Goal: Task Accomplishment & Management: Complete application form

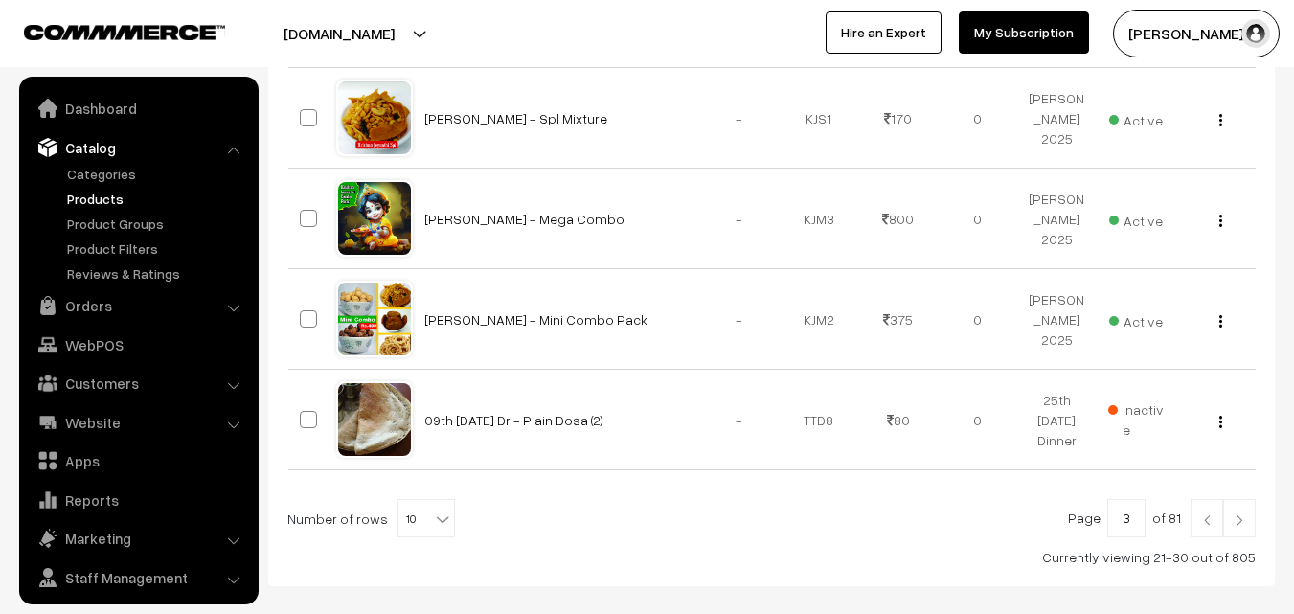
scroll to position [48, 0]
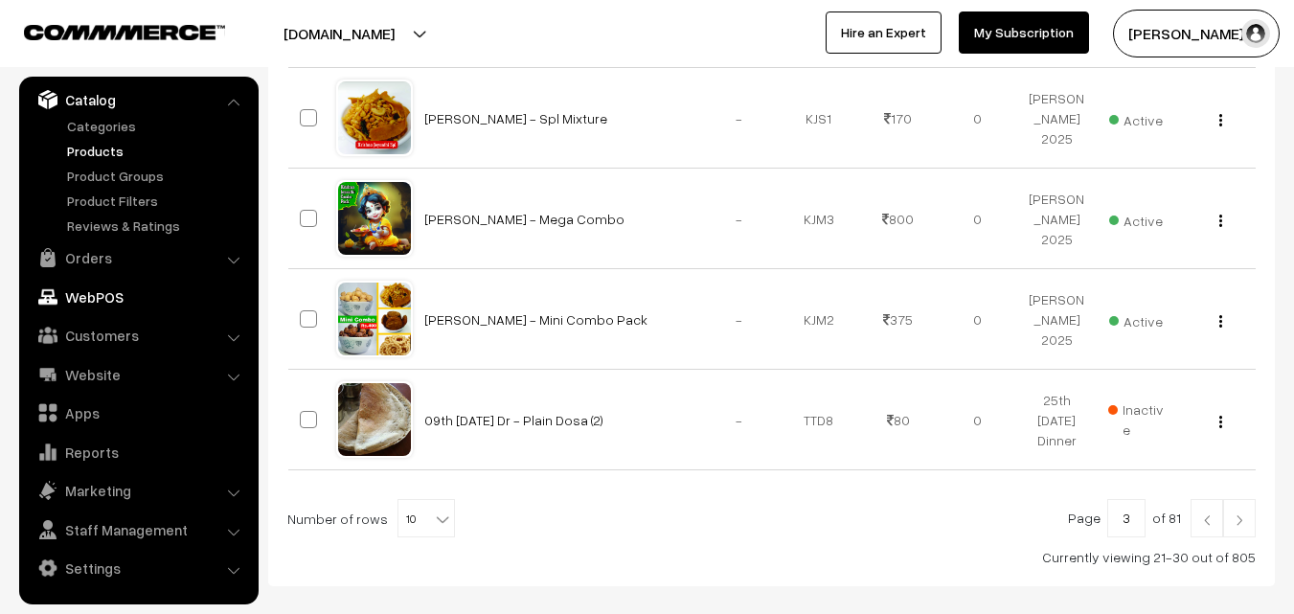
click at [102, 303] on link "WebPOS" at bounding box center [138, 297] width 228 height 34
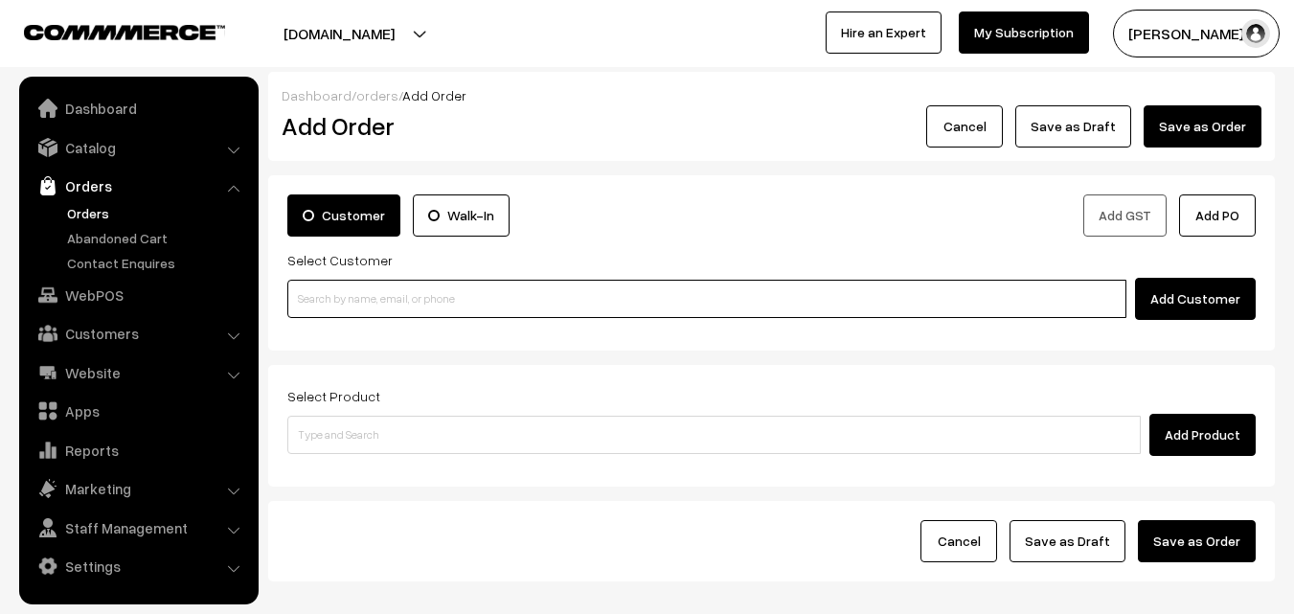
click at [496, 302] on input at bounding box center [706, 299] width 839 height 38
paste input "[PHONE_NUMBER]"
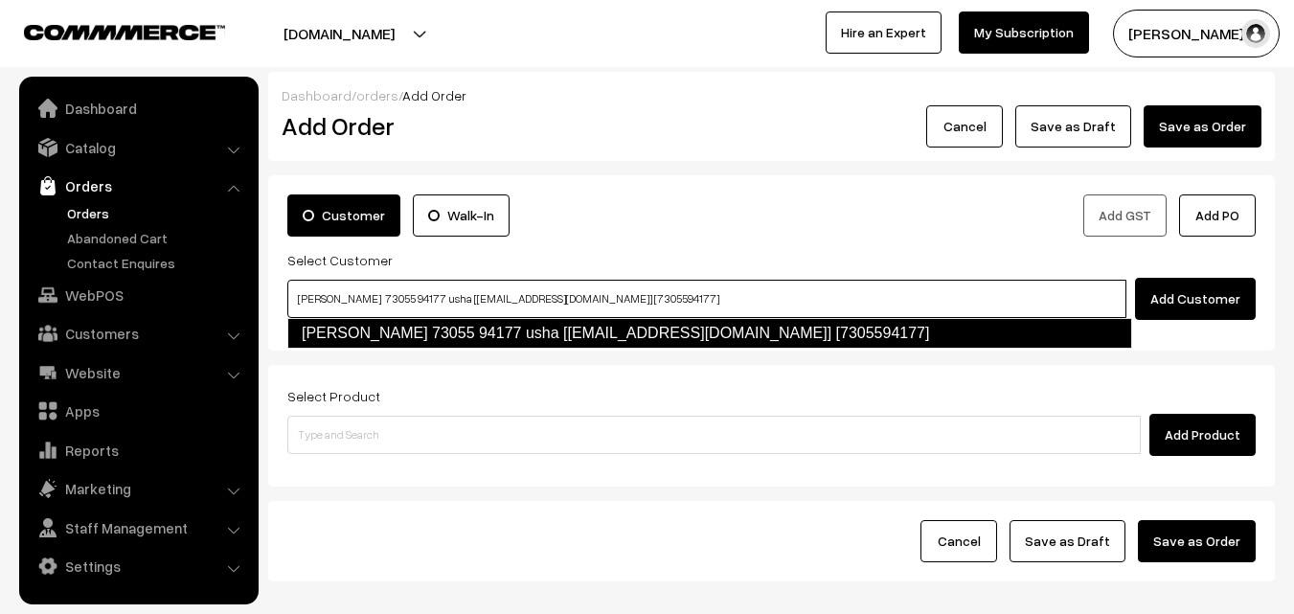
type input "[PERSON_NAME] 73055 94177 usha [[EMAIL_ADDRESS][DOMAIN_NAME]] [7305594177]"
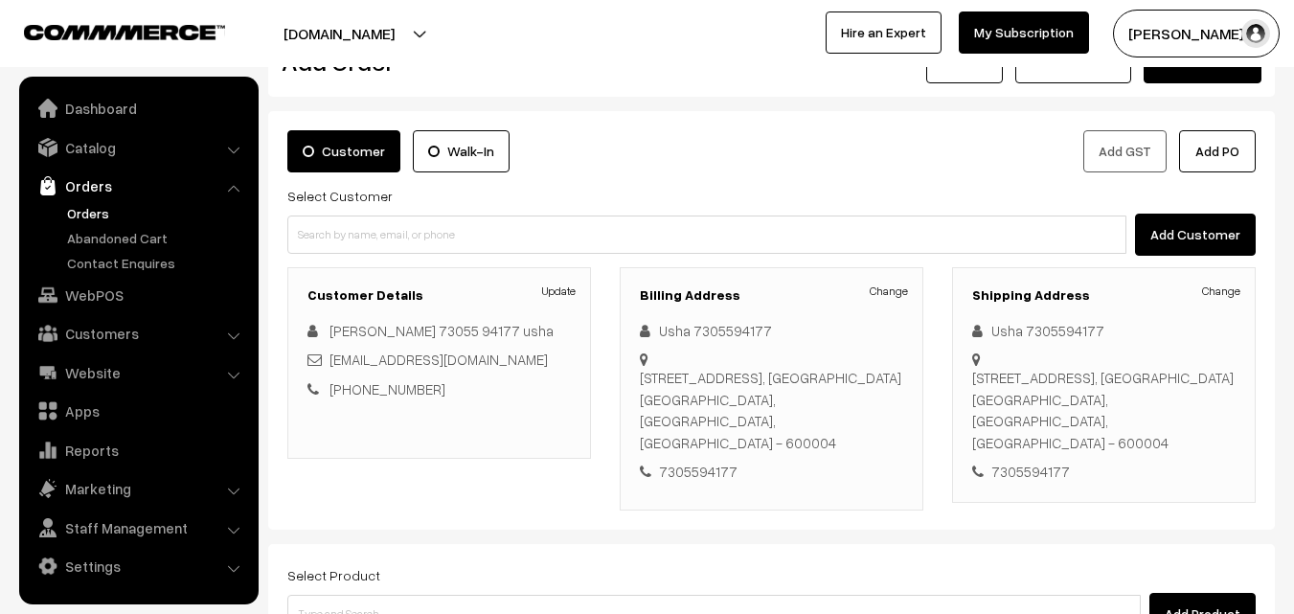
scroll to position [96, 0]
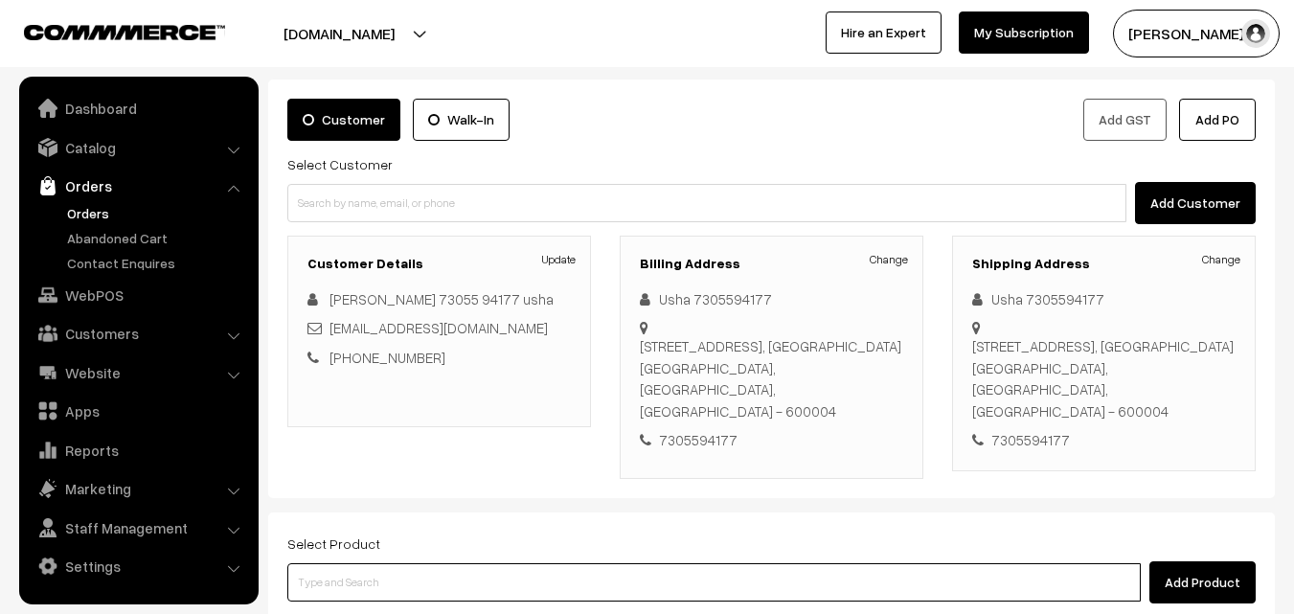
click at [708, 563] on input at bounding box center [714, 582] width 854 height 38
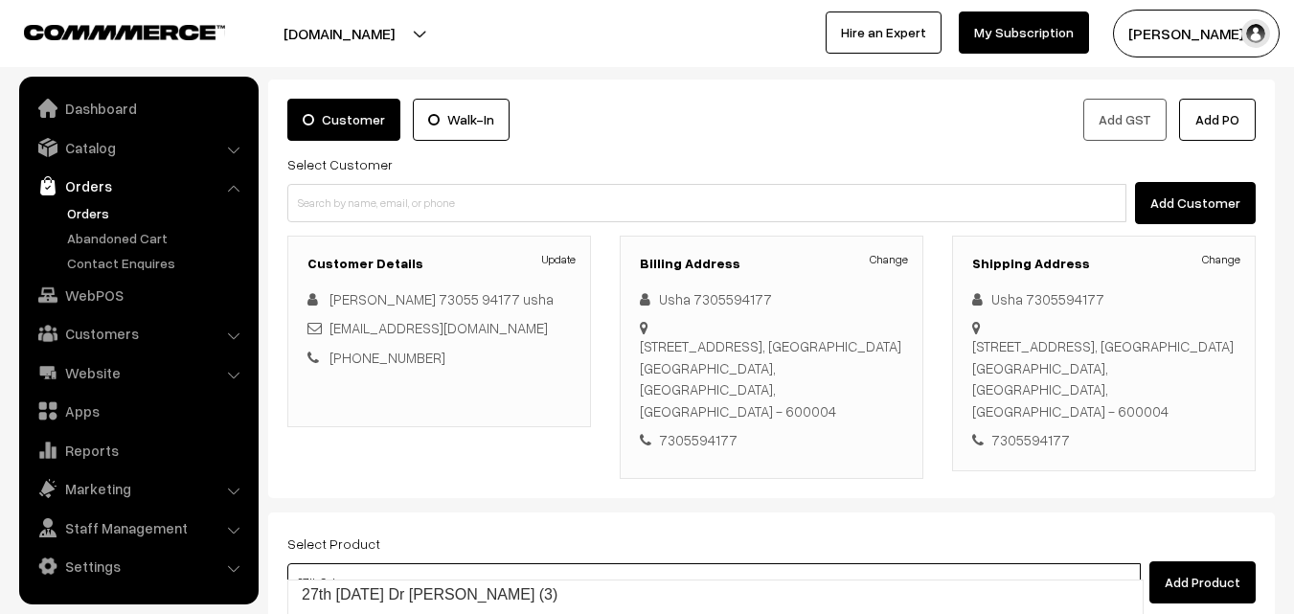
type input "27th Saturday Dr Chappathi (3)"
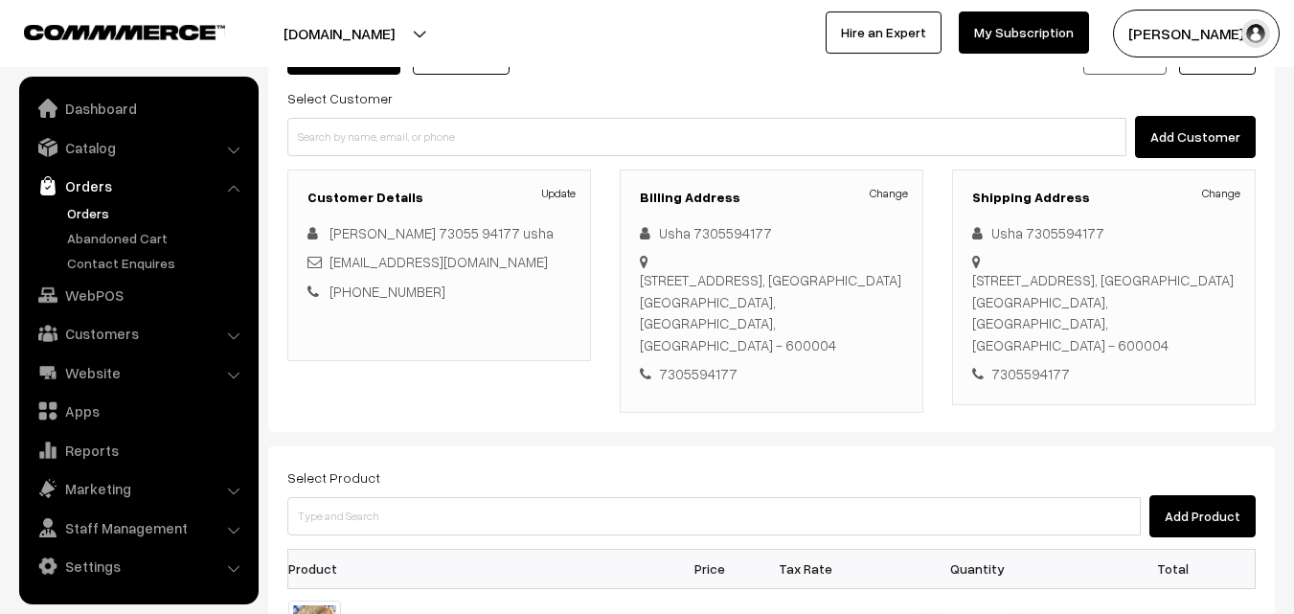
scroll to position [192, 0]
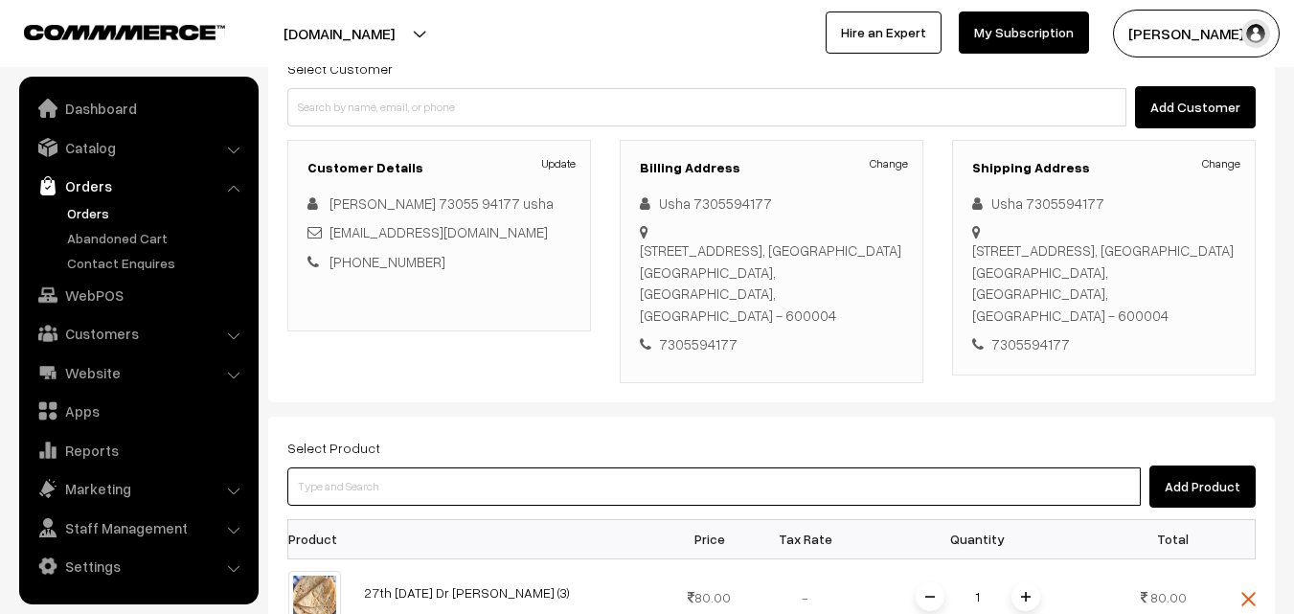
click at [691, 467] on input at bounding box center [714, 486] width 854 height 38
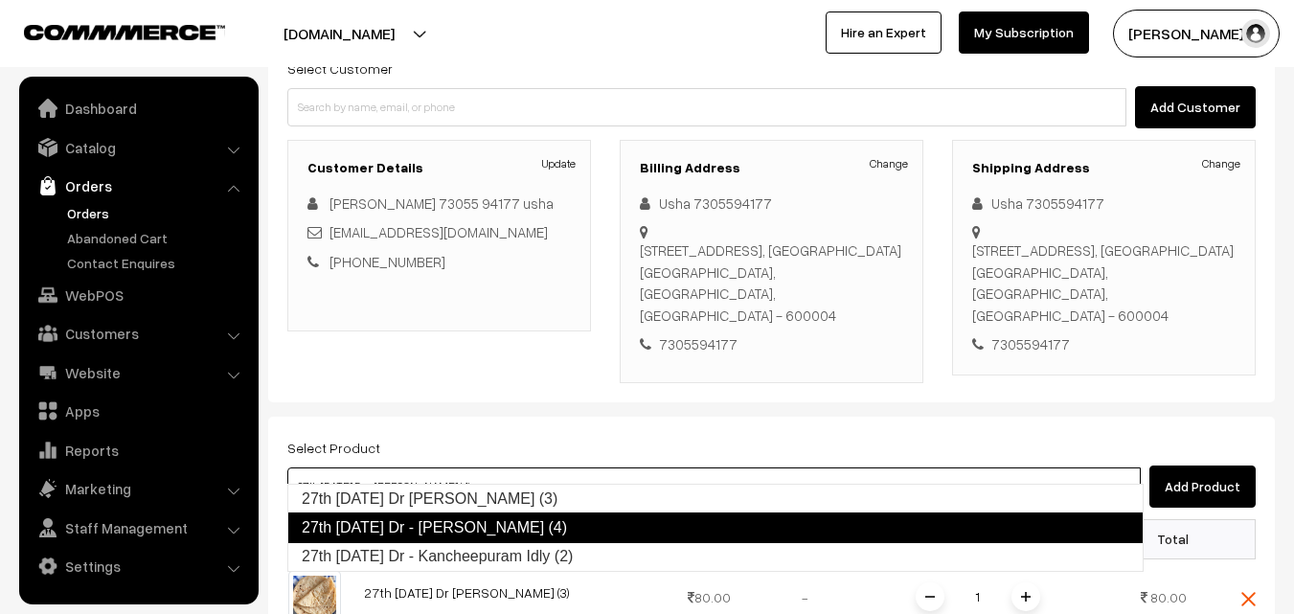
type input "27th Saturday Dr - Kancheepuram Idly (2)"
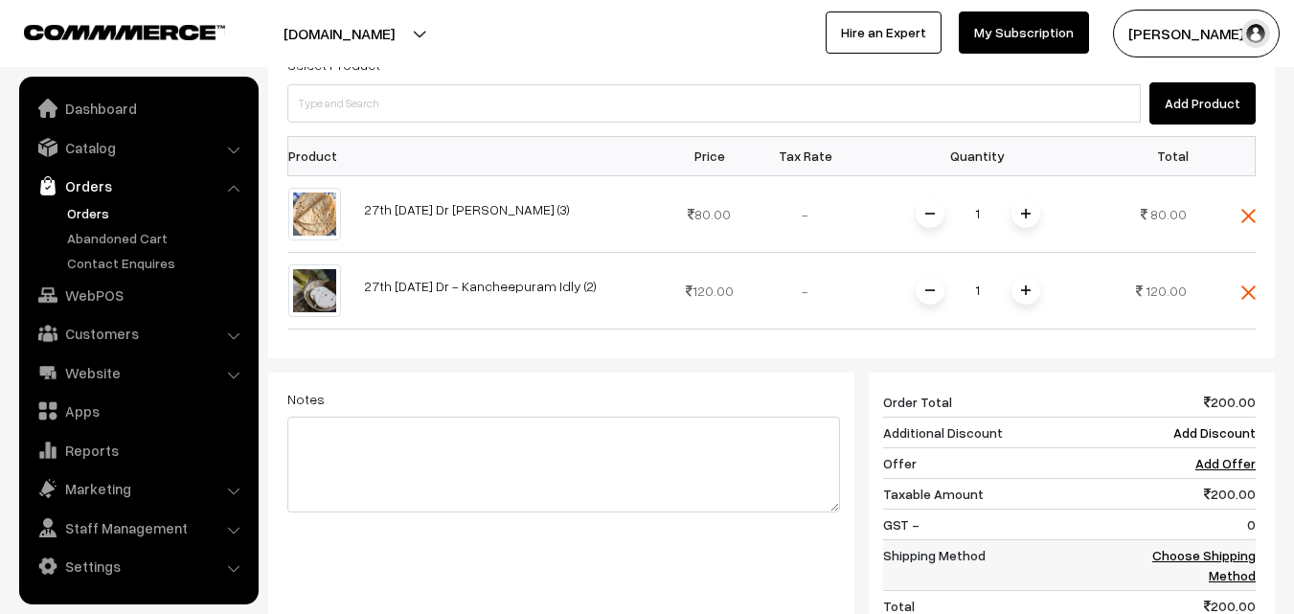
scroll to position [671, 0]
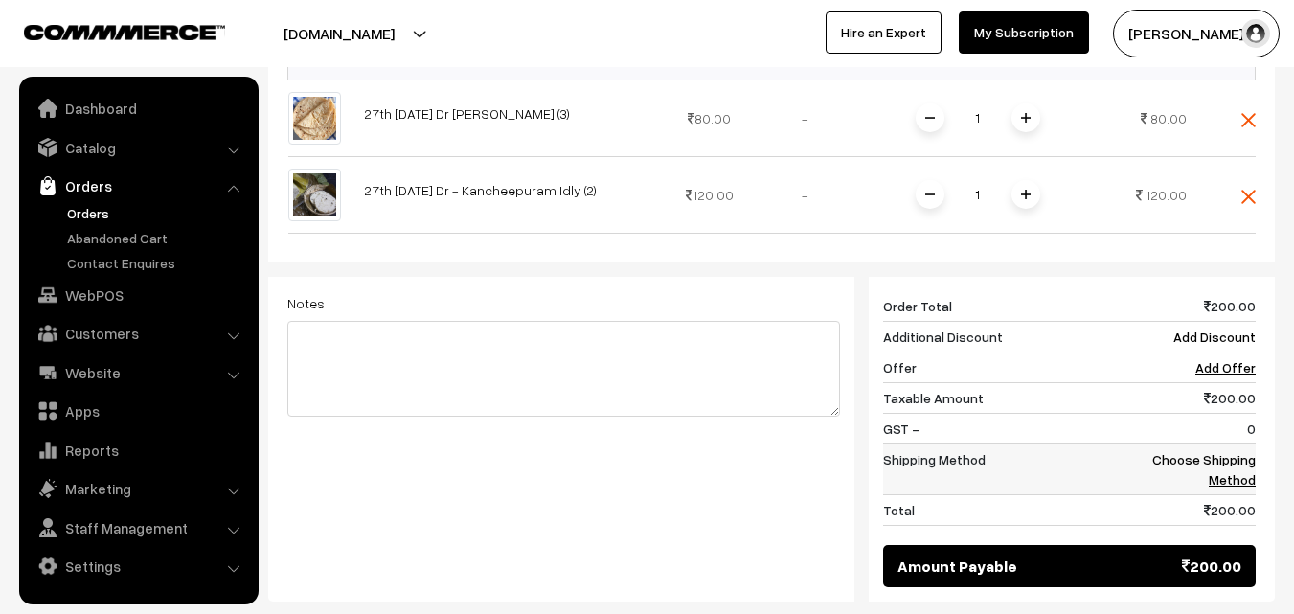
click at [1212, 451] on link "Choose Shipping Method" at bounding box center [1203, 469] width 103 height 36
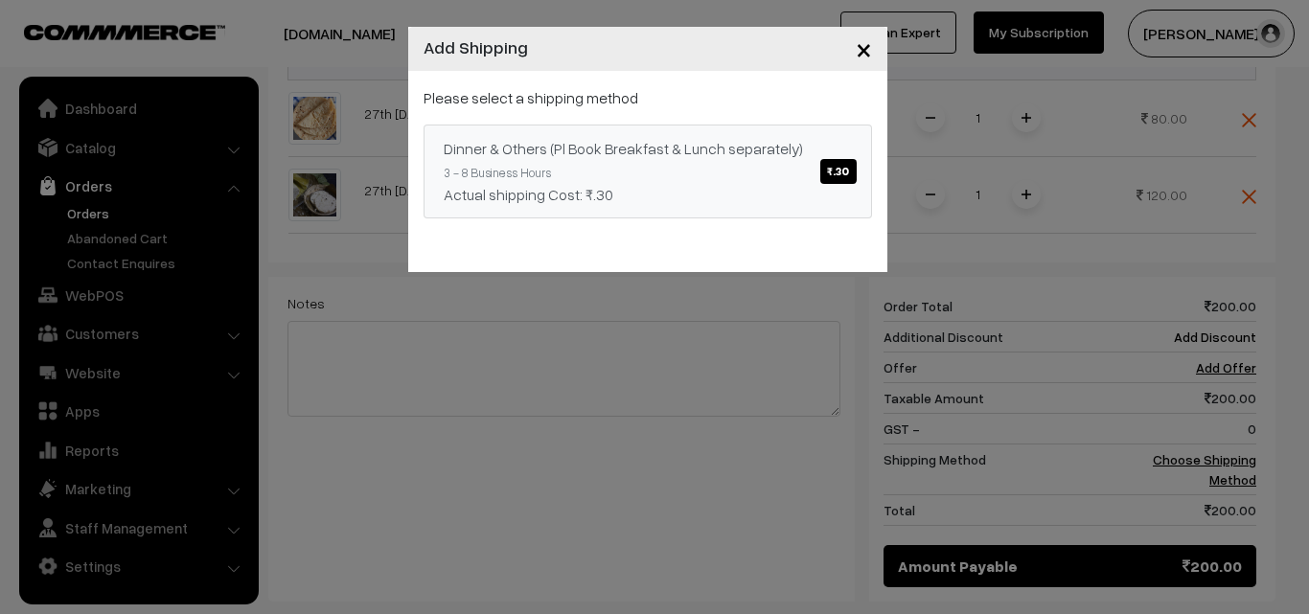
click at [840, 161] on span "₹.30" at bounding box center [837, 171] width 35 height 25
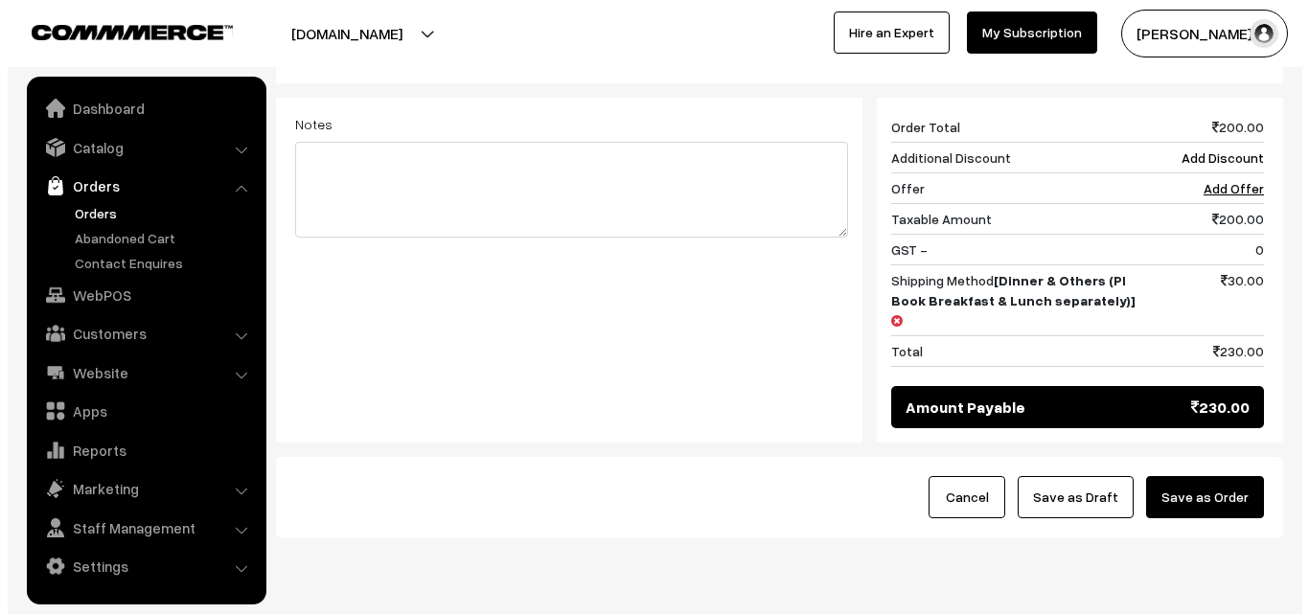
scroll to position [862, 0]
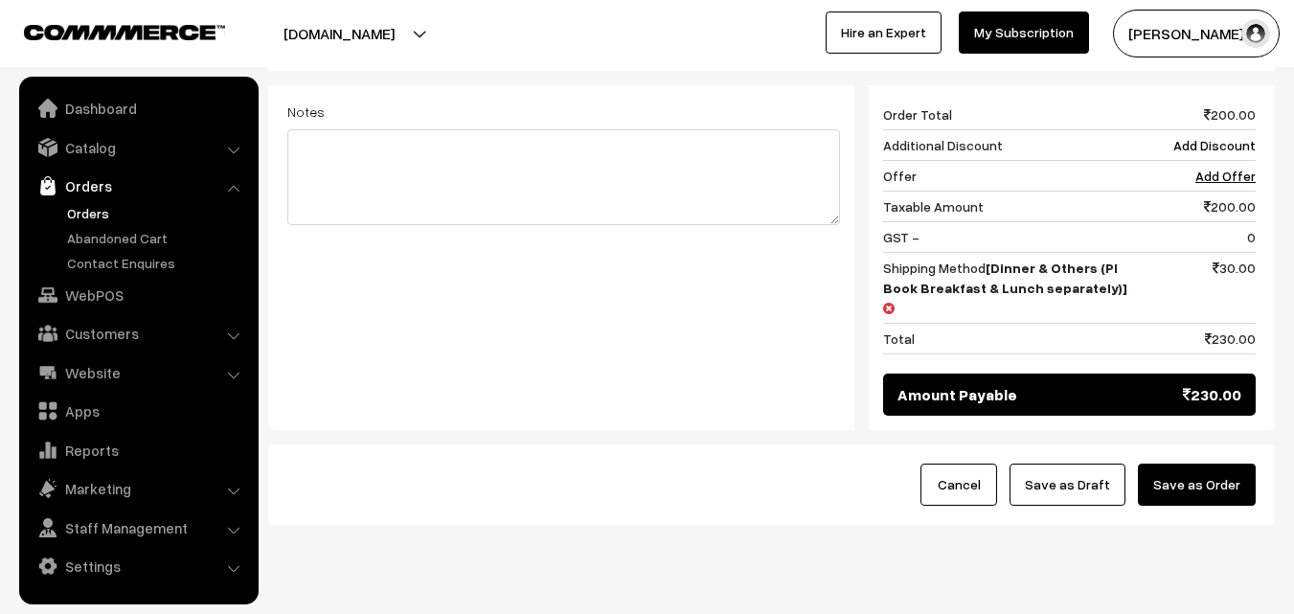
click at [1211, 464] on button "Save as Order" at bounding box center [1197, 485] width 118 height 42
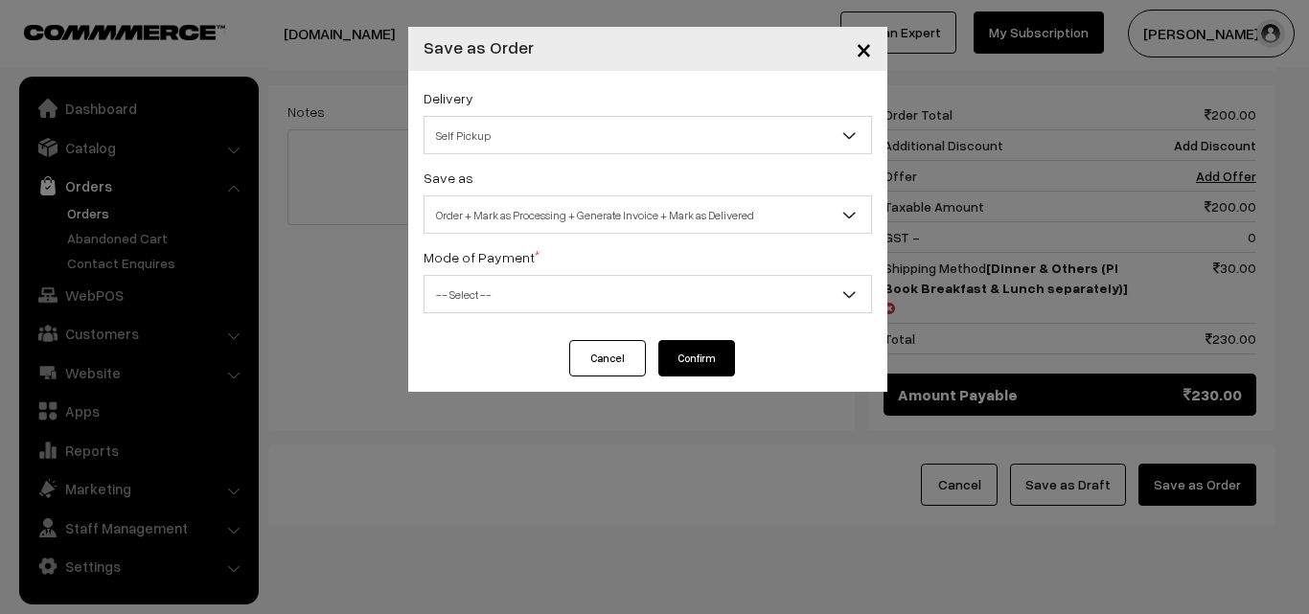
click at [679, 132] on span "Self Pickup" at bounding box center [647, 136] width 446 height 34
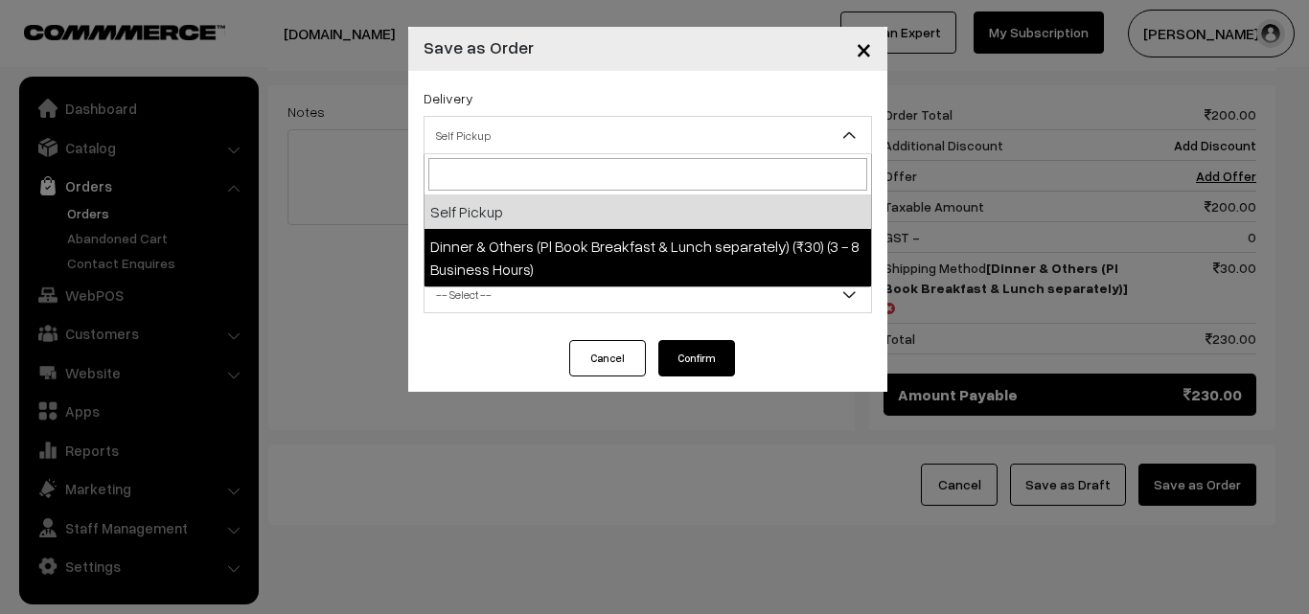
select select "DOP1"
select select "3"
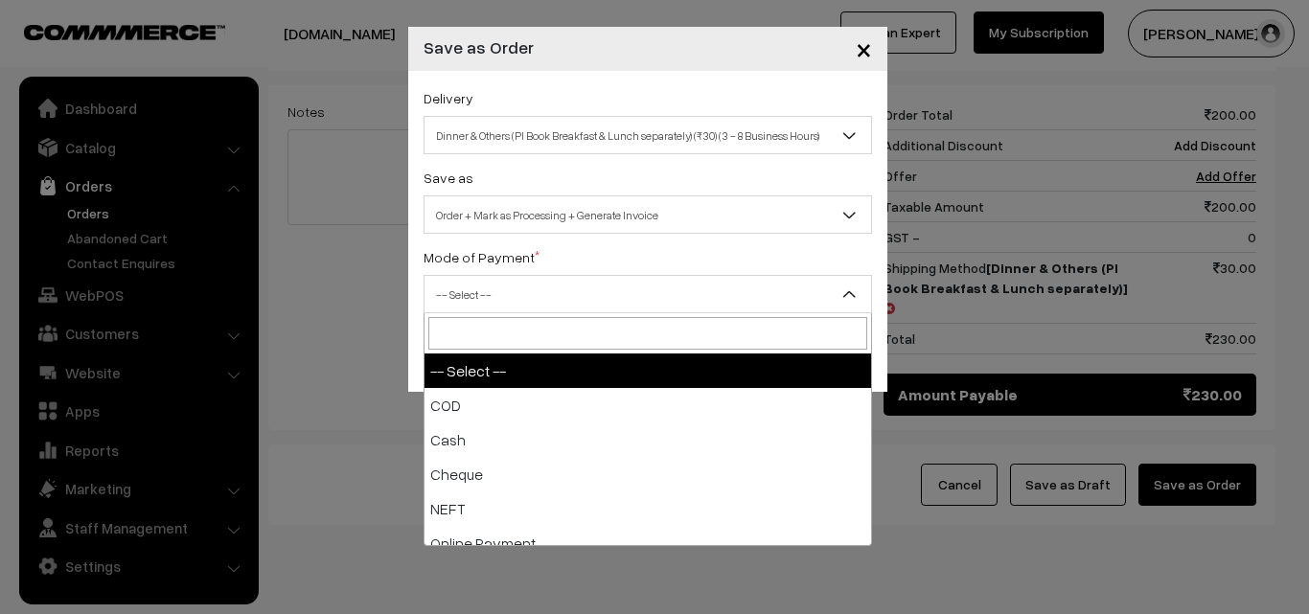
click at [678, 287] on span "-- Select --" at bounding box center [647, 295] width 446 height 34
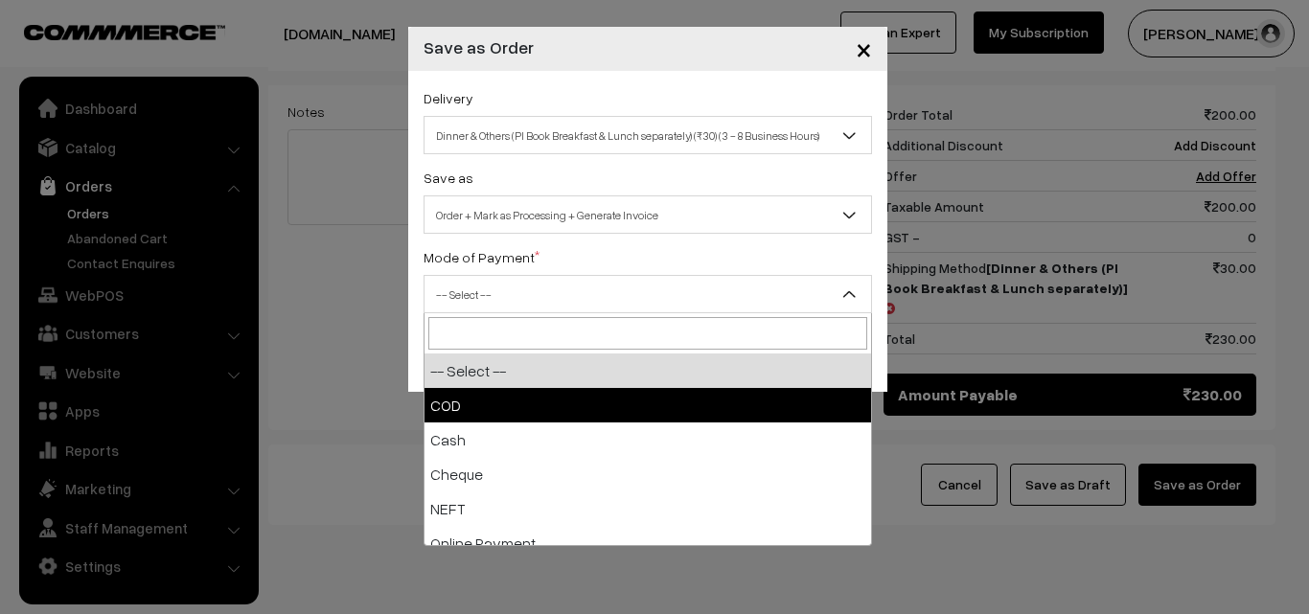
select select "1"
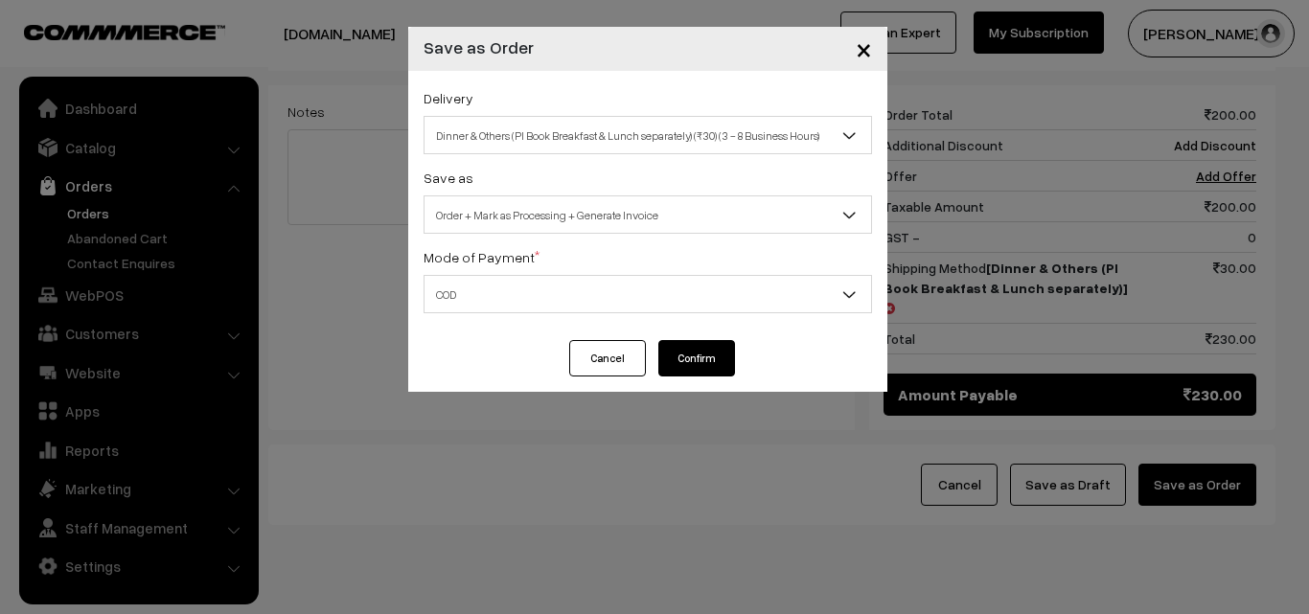
click at [694, 348] on button "Confirm" at bounding box center [696, 358] width 77 height 36
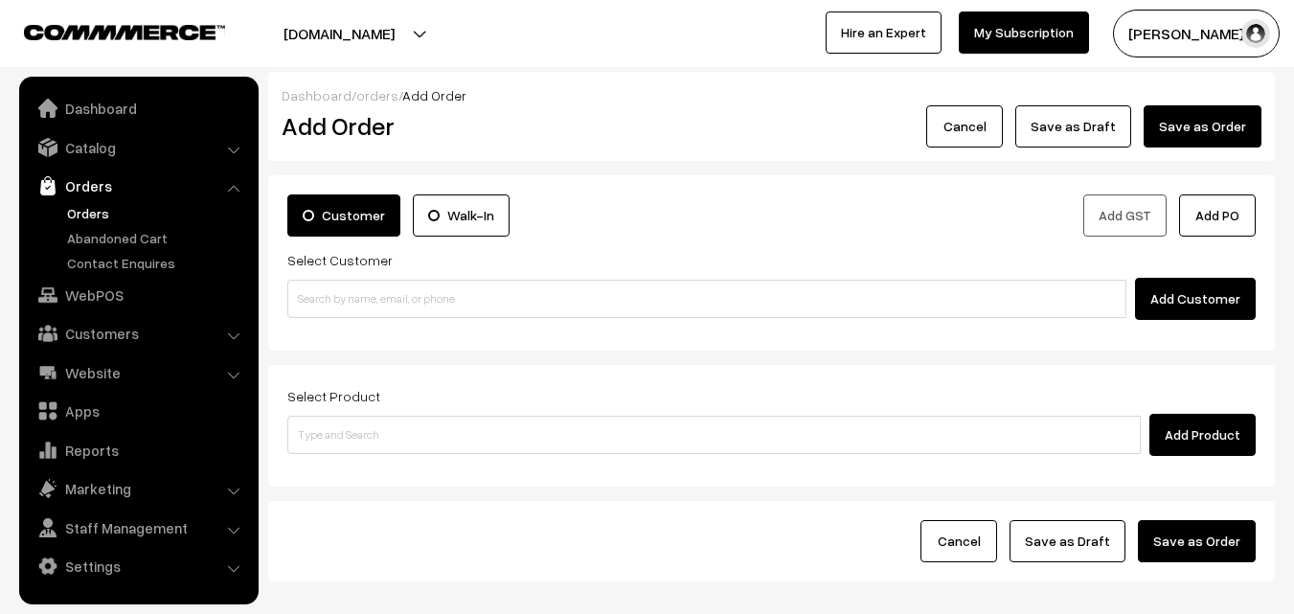
click at [76, 217] on link "Orders" at bounding box center [157, 213] width 190 height 20
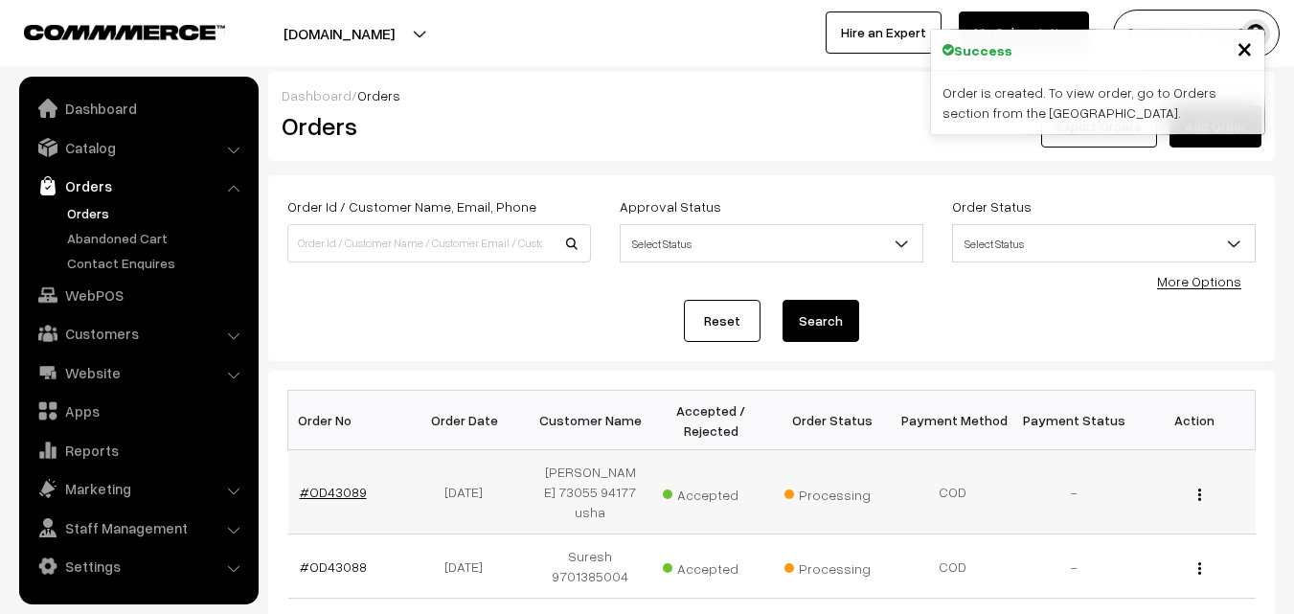
click at [332, 495] on link "#OD43089" at bounding box center [333, 492] width 67 height 16
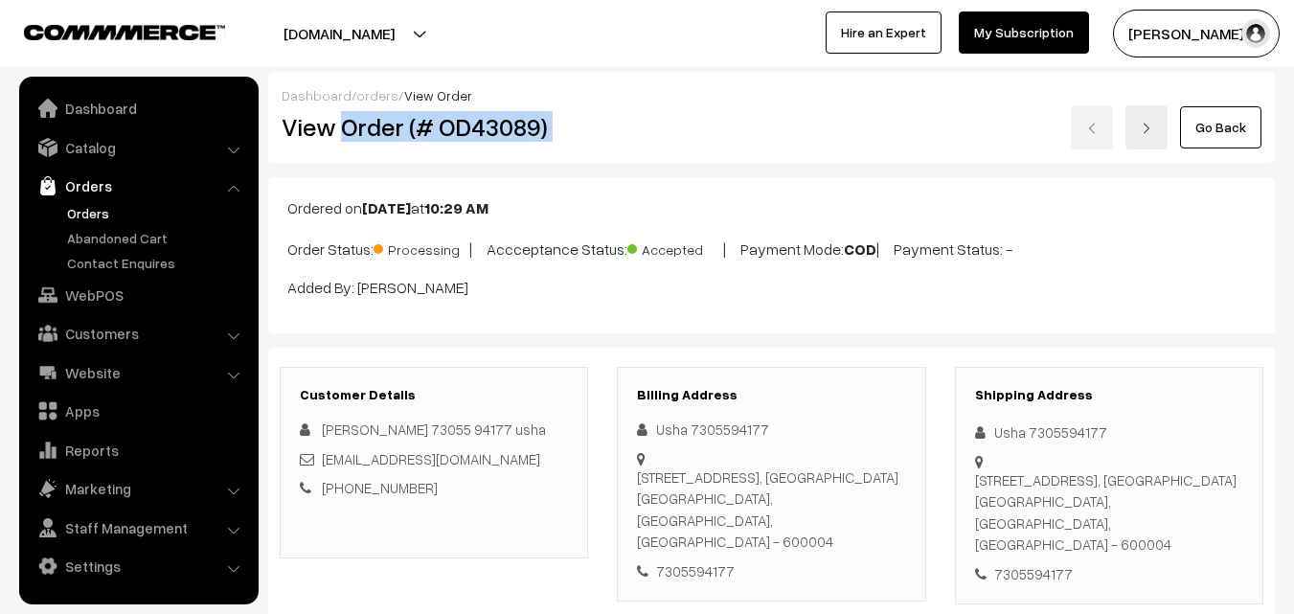
drag, startPoint x: 0, startPoint y: 0, endPoint x: 772, endPoint y: 142, distance: 785.0
click at [772, 142] on div "View Order (# OD43089) Go Back" at bounding box center [771, 127] width 1009 height 44
copy div "Order (# OD43089)"
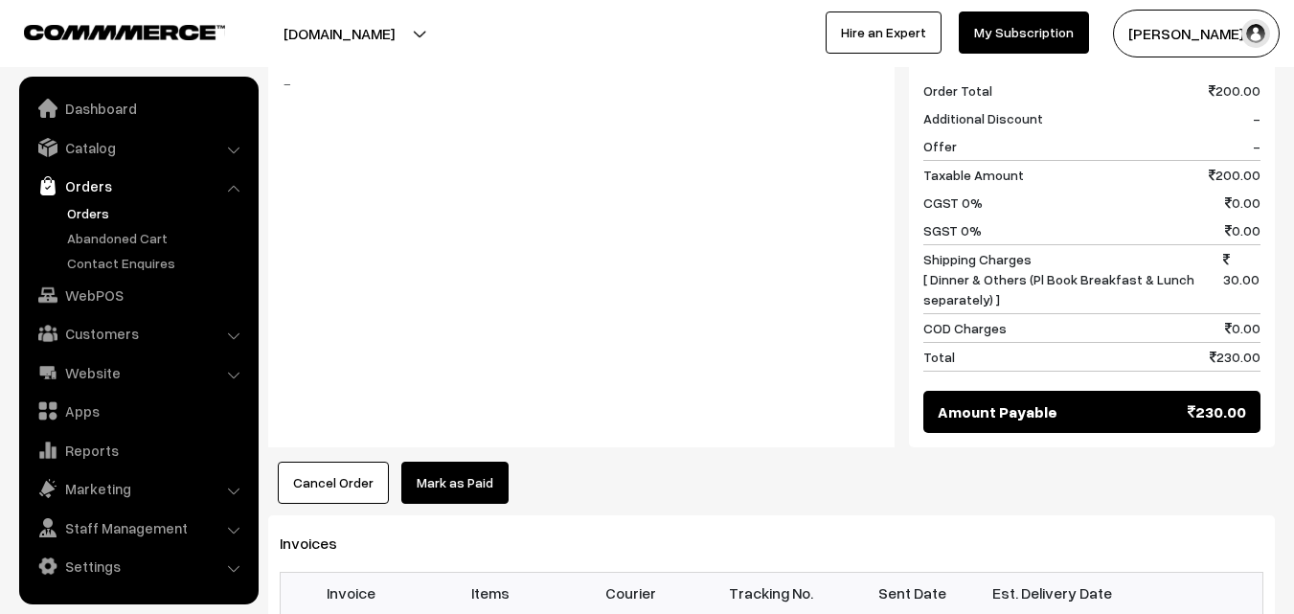
scroll to position [1054, 0]
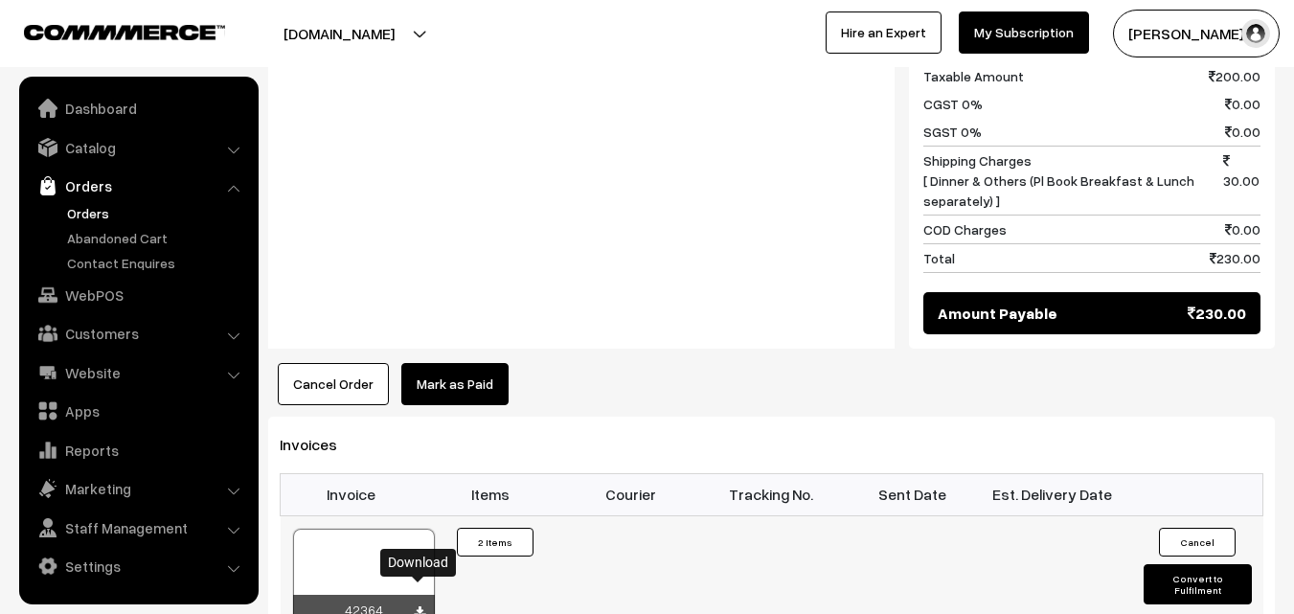
click at [417, 606] on icon at bounding box center [419, 612] width 11 height 12
click at [102, 284] on link "WebPOS" at bounding box center [138, 295] width 228 height 34
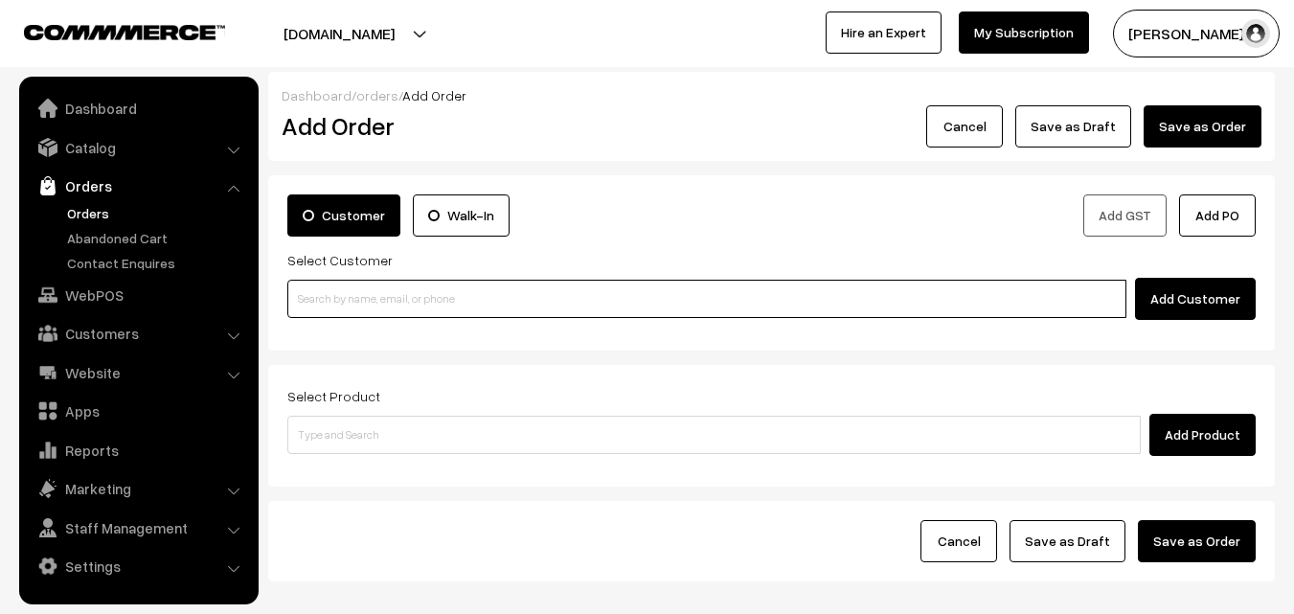
click at [385, 295] on input at bounding box center [706, 299] width 839 height 38
click at [429, 287] on input at bounding box center [706, 299] width 839 height 38
paste input "[PHONE_NUMBER]"
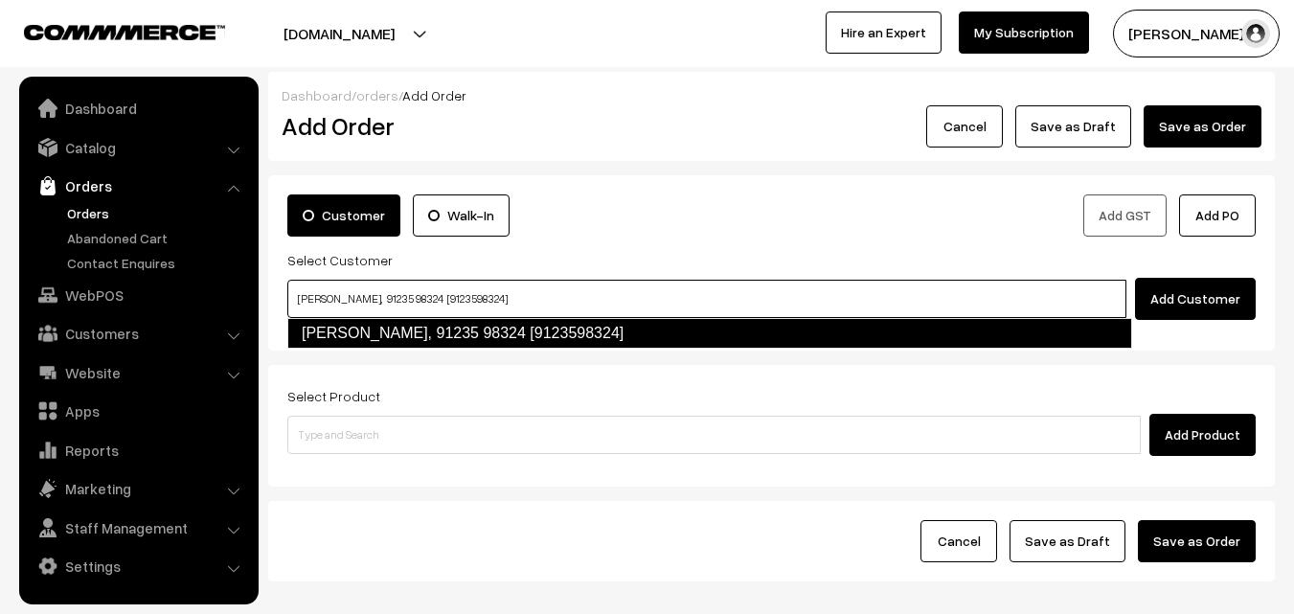
type input "[PERSON_NAME], 91235 98324 [9123598324]"
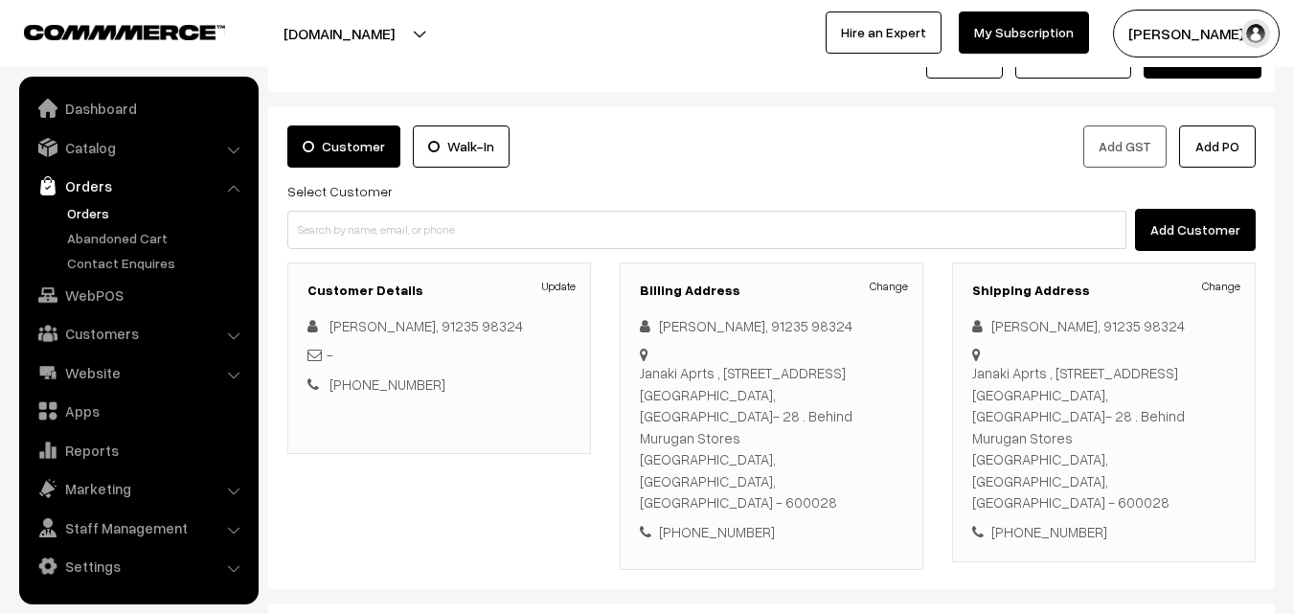
scroll to position [287, 0]
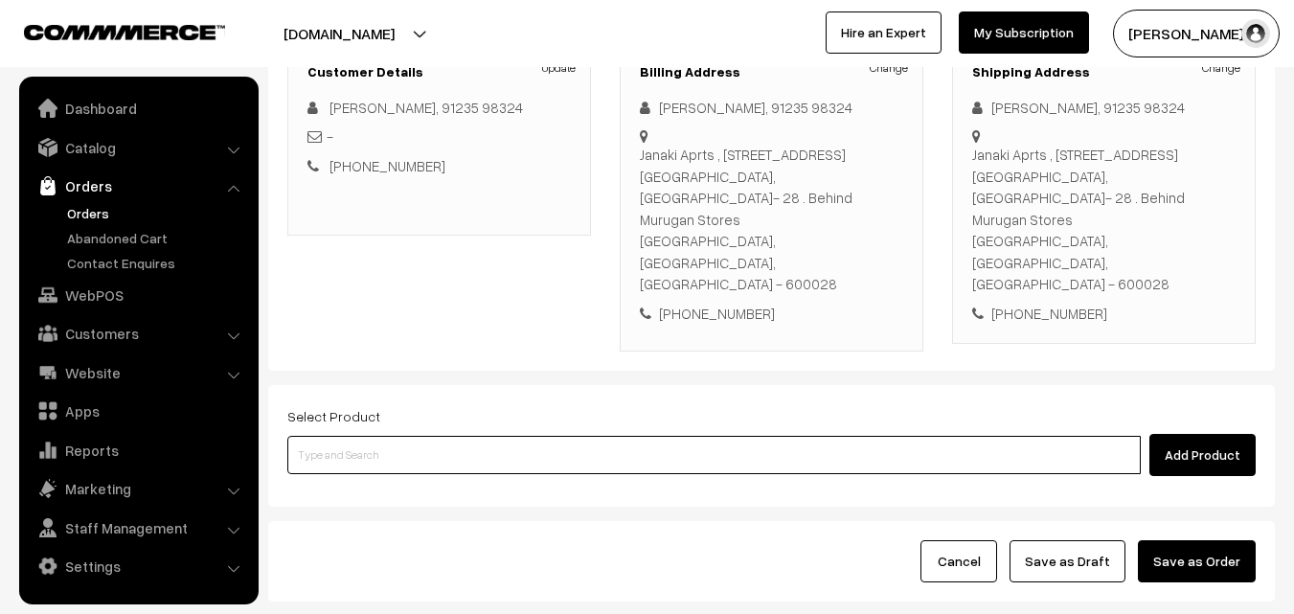
click at [617, 436] on input at bounding box center [714, 455] width 854 height 38
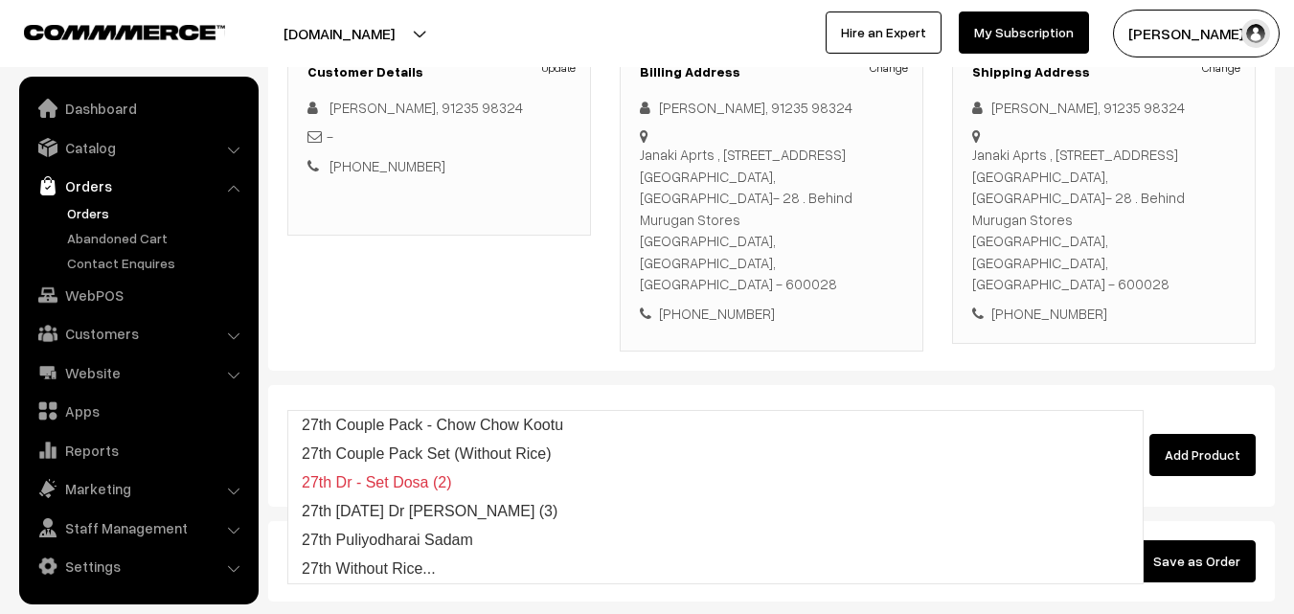
type input "2"
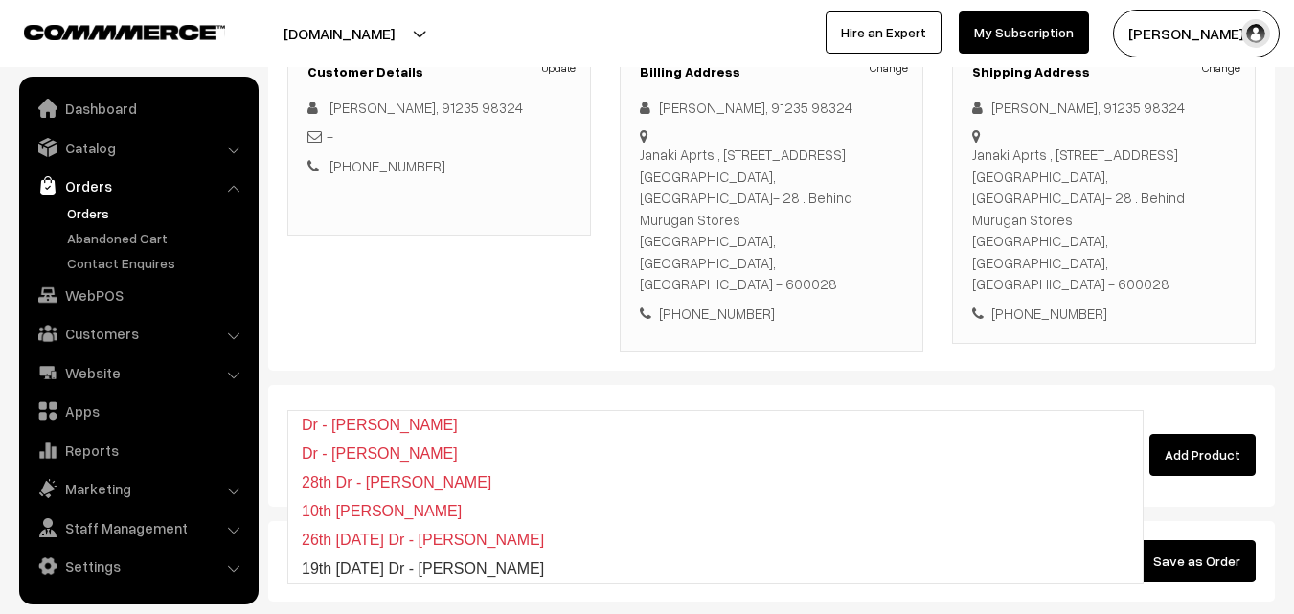
type input "l"
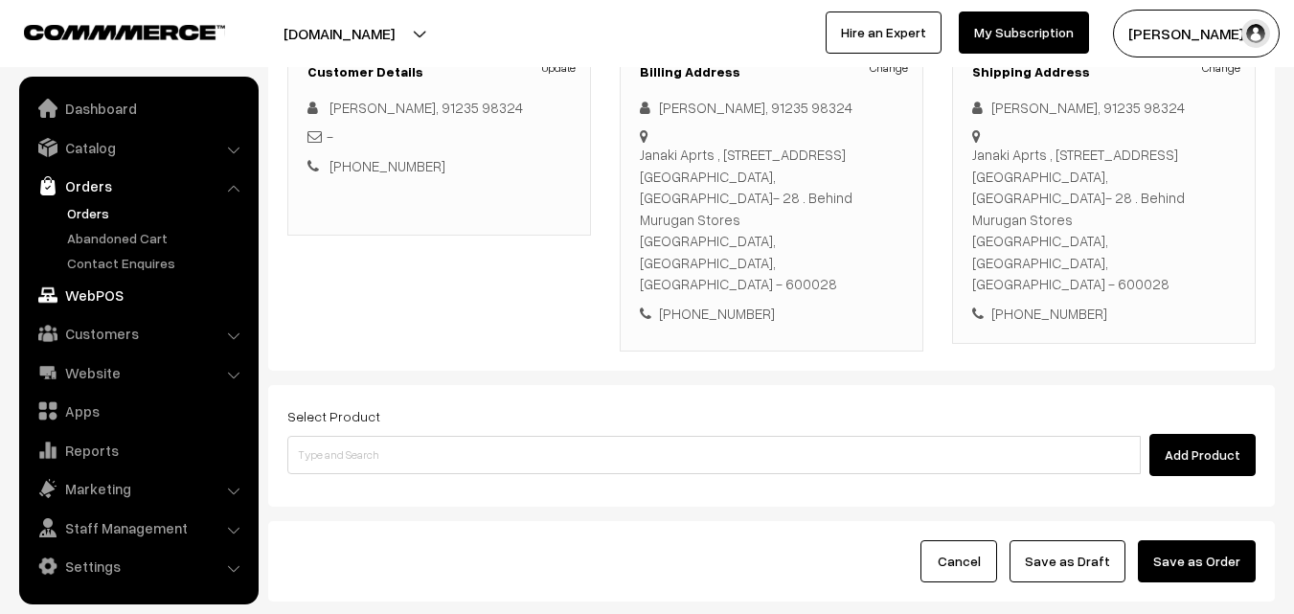
click at [114, 299] on link "WebPOS" at bounding box center [138, 295] width 228 height 34
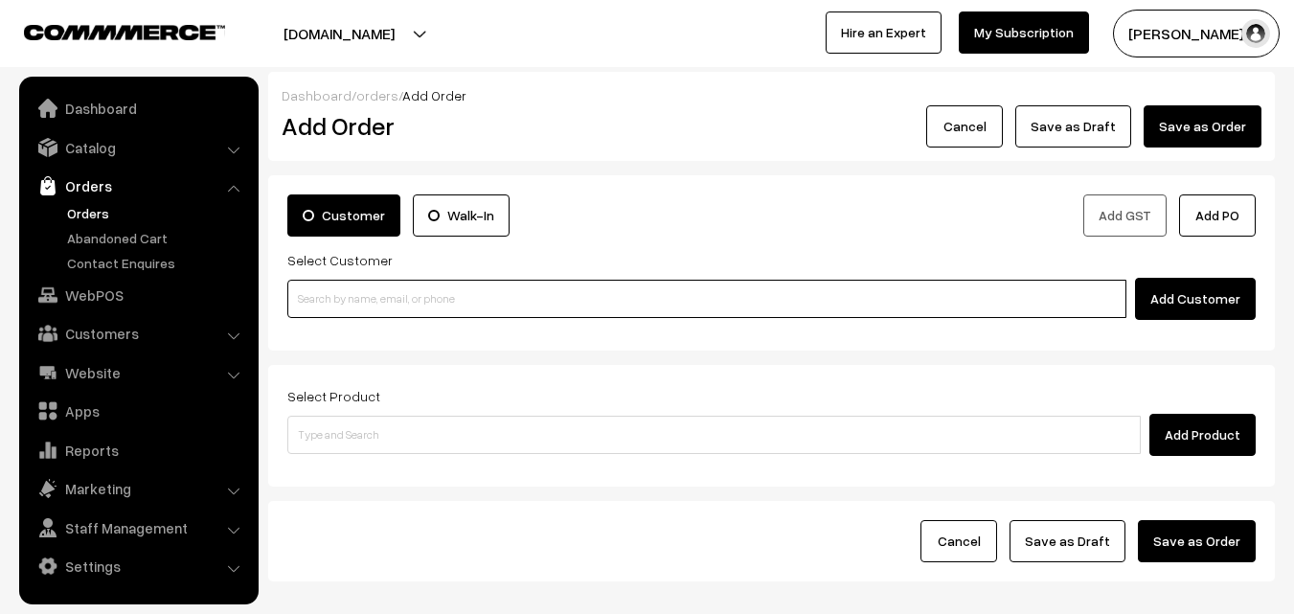
click at [373, 304] on input at bounding box center [706, 299] width 839 height 38
paste input "+91 99529 61650"
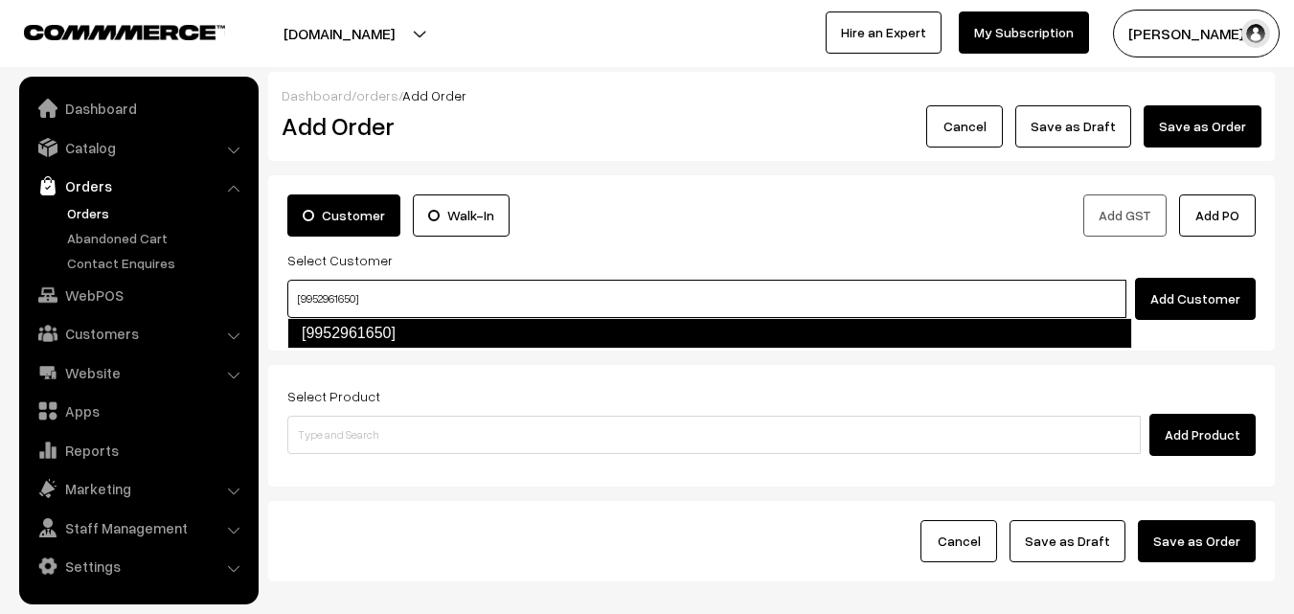
type input "[9952961650]"
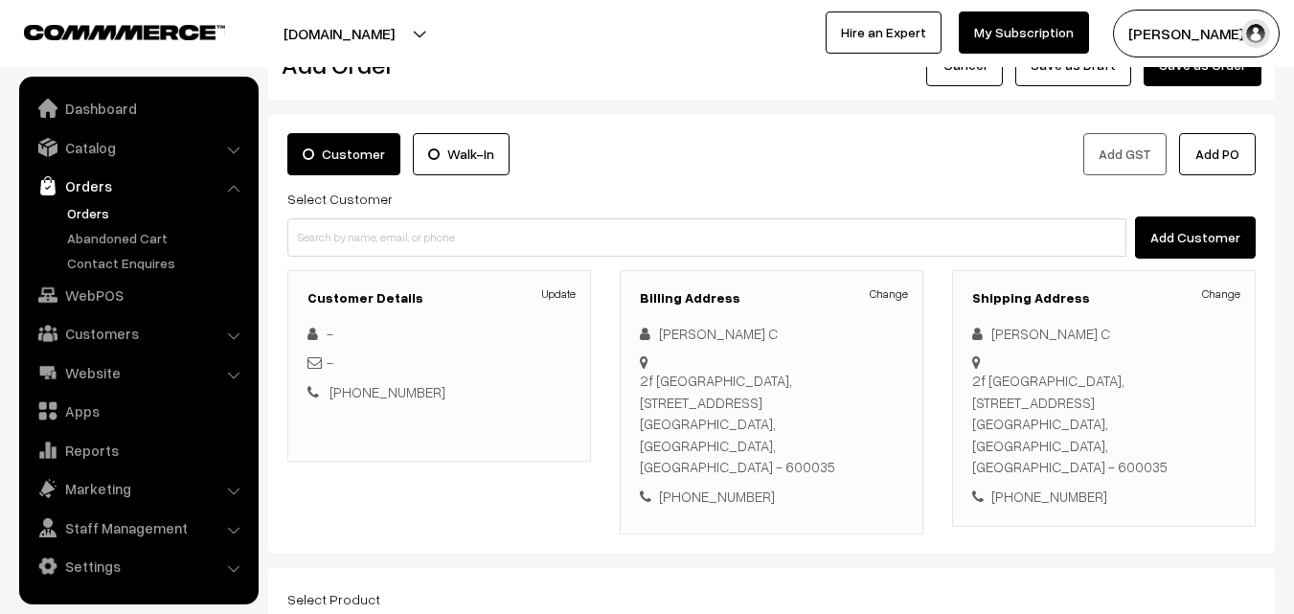
scroll to position [192, 0]
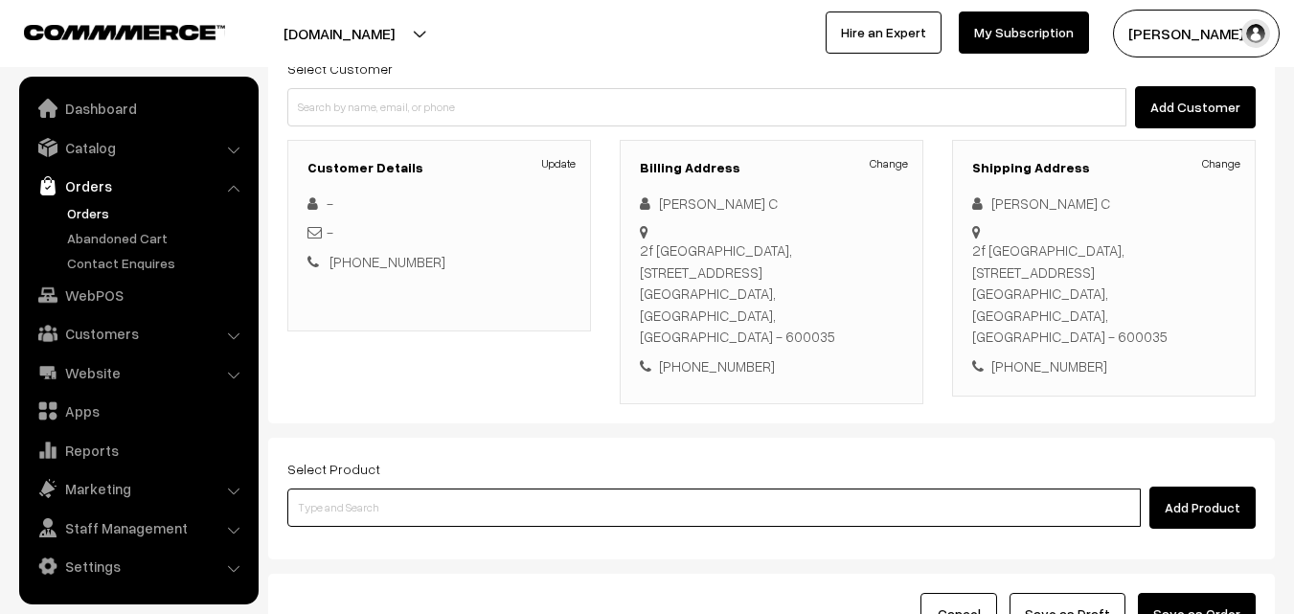
click at [627, 489] on input at bounding box center [714, 508] width 854 height 38
click at [533, 489] on input at bounding box center [714, 508] width 854 height 38
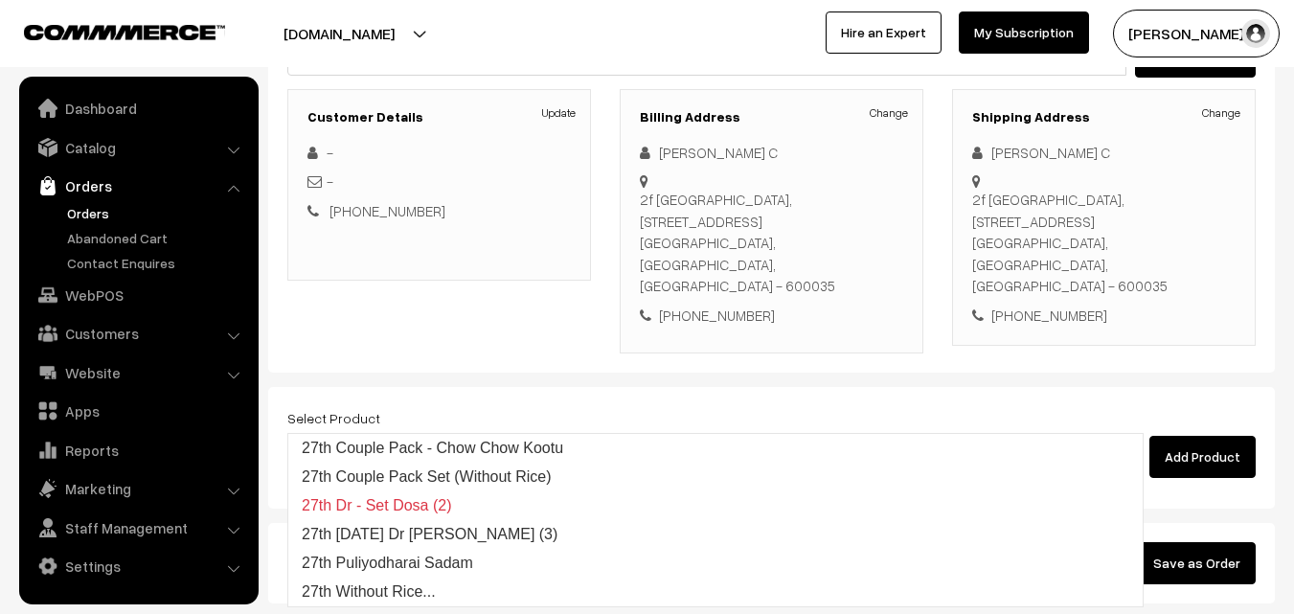
scroll to position [287, 0]
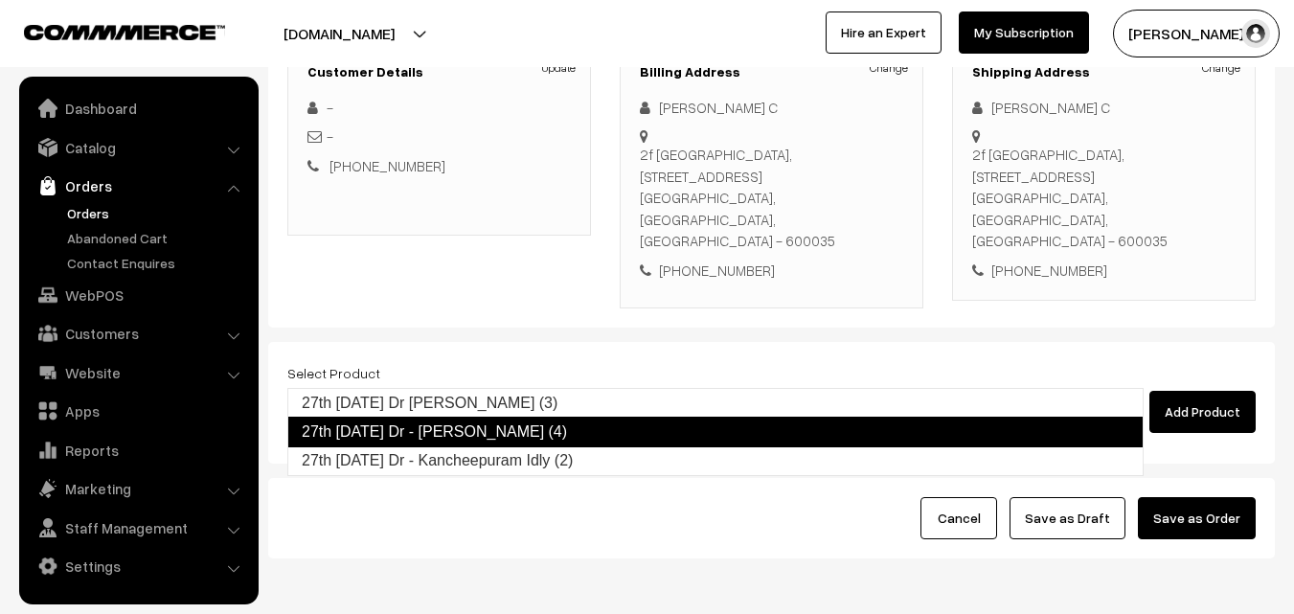
type input "27th Saturday Dr - Kancheepuram Idly (2)"
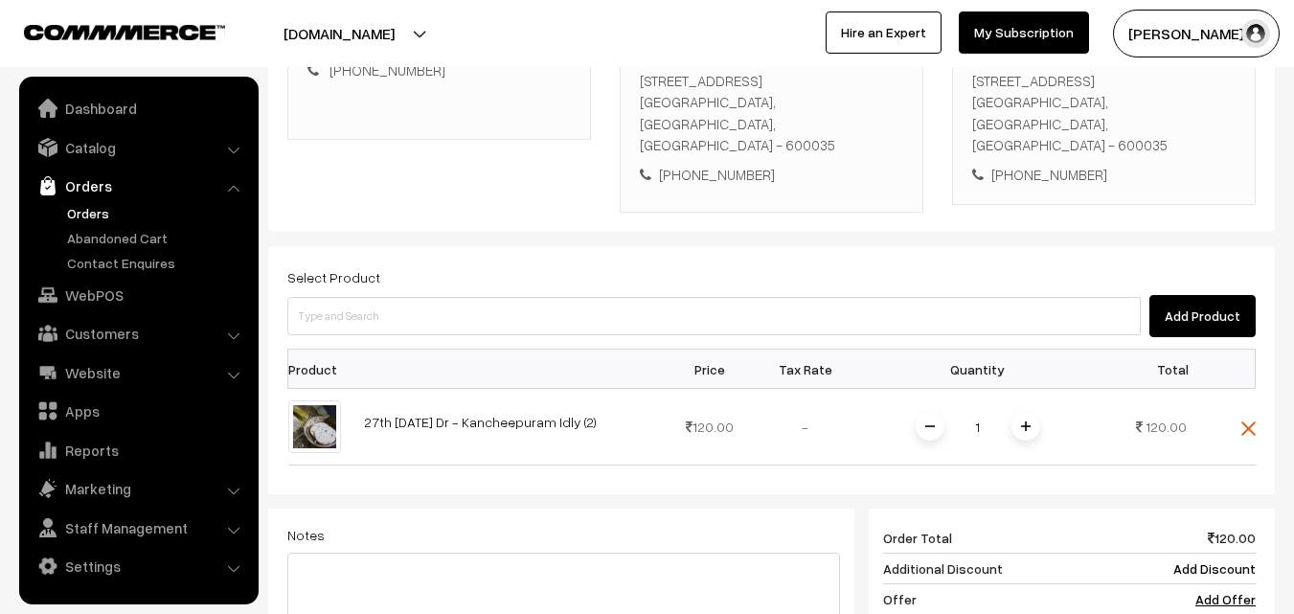
scroll to position [479, 0]
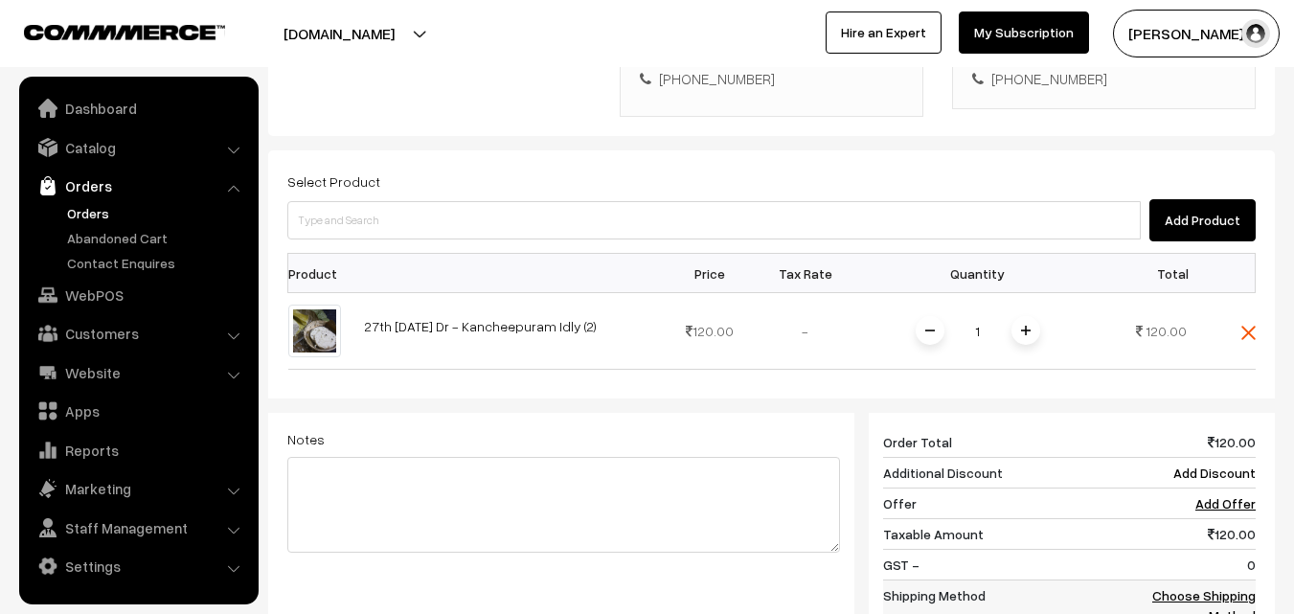
click at [1238, 587] on link "Choose Shipping Method" at bounding box center [1203, 605] width 103 height 36
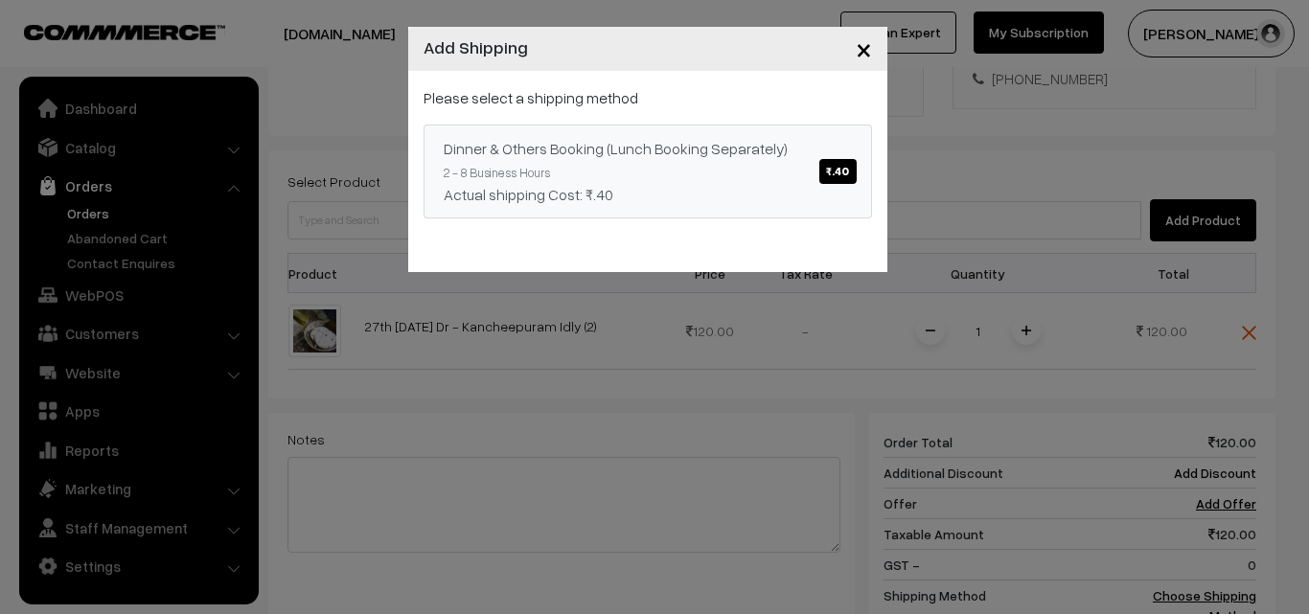
click at [855, 168] on span "₹.40" at bounding box center [837, 171] width 36 height 25
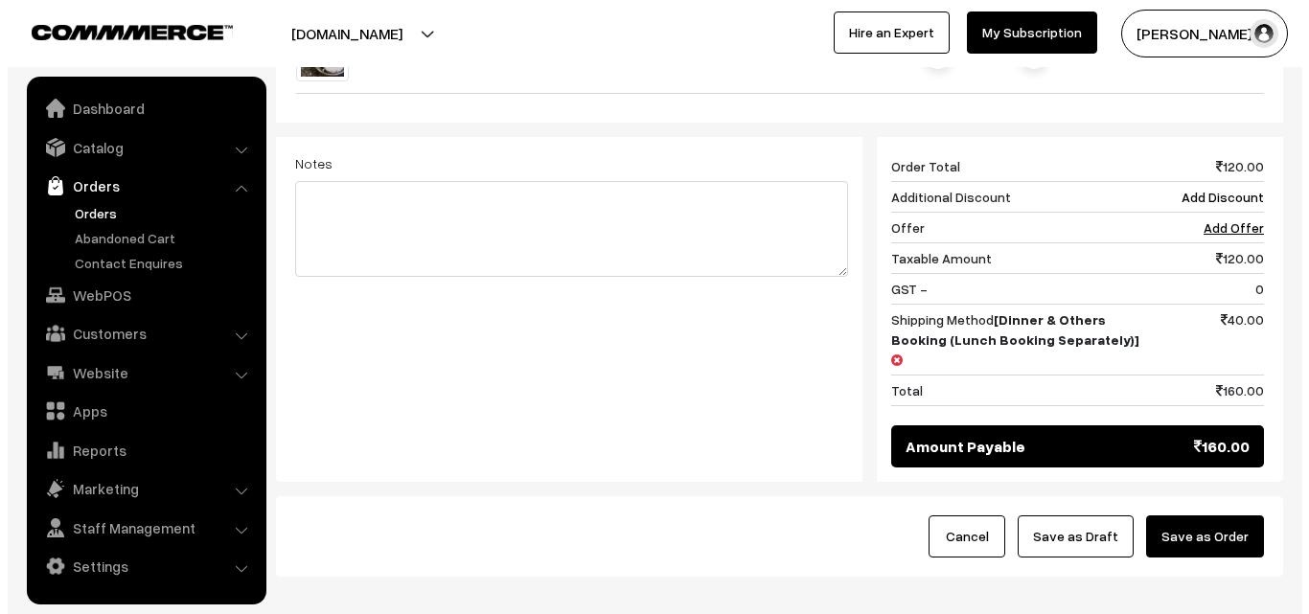
scroll to position [766, 0]
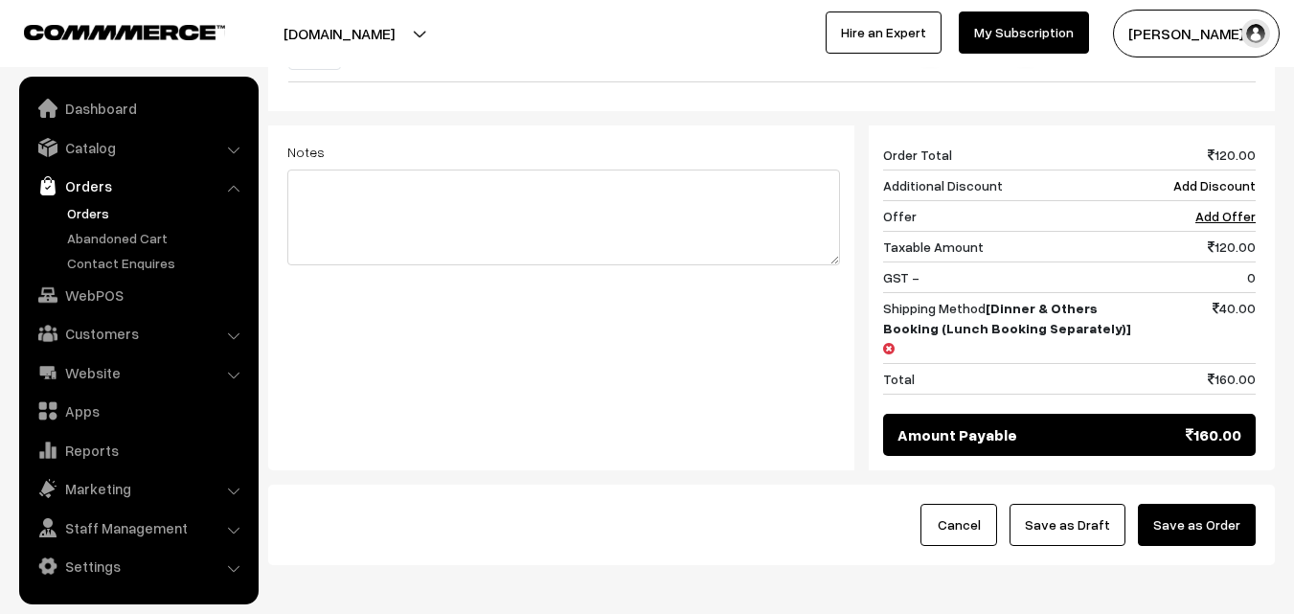
click at [1206, 504] on button "Save as Order" at bounding box center [1197, 525] width 118 height 42
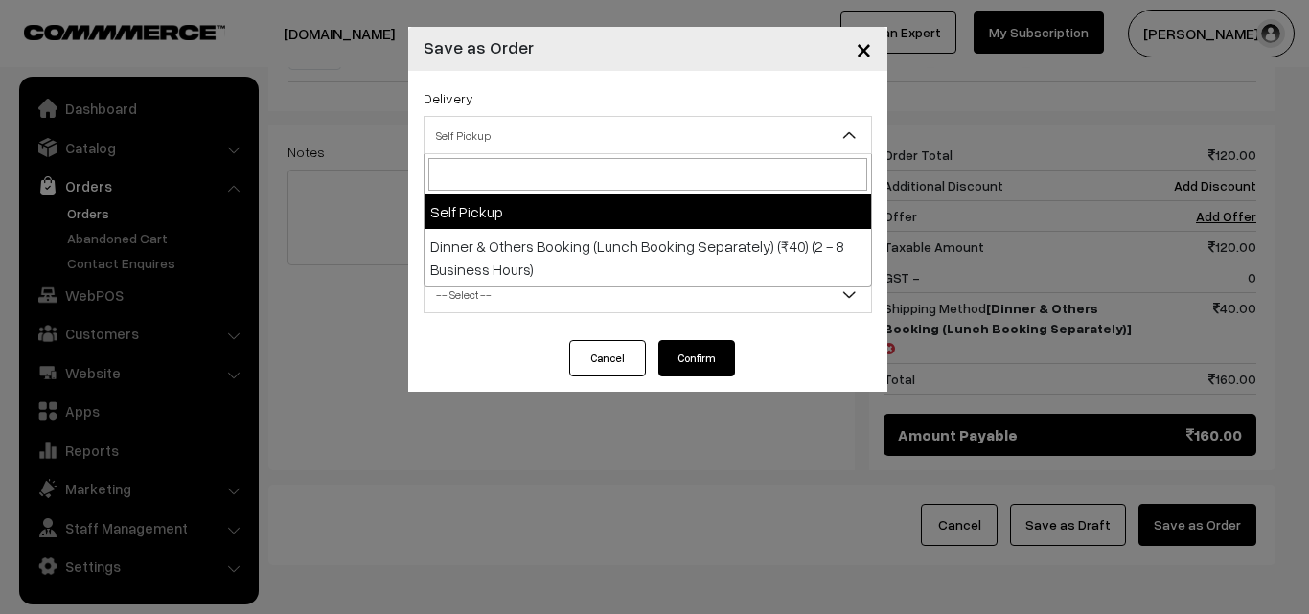
drag, startPoint x: 629, startPoint y: 125, endPoint x: 652, endPoint y: 204, distance: 82.8
click at [629, 135] on span "Self Pickup" at bounding box center [647, 136] width 446 height 34
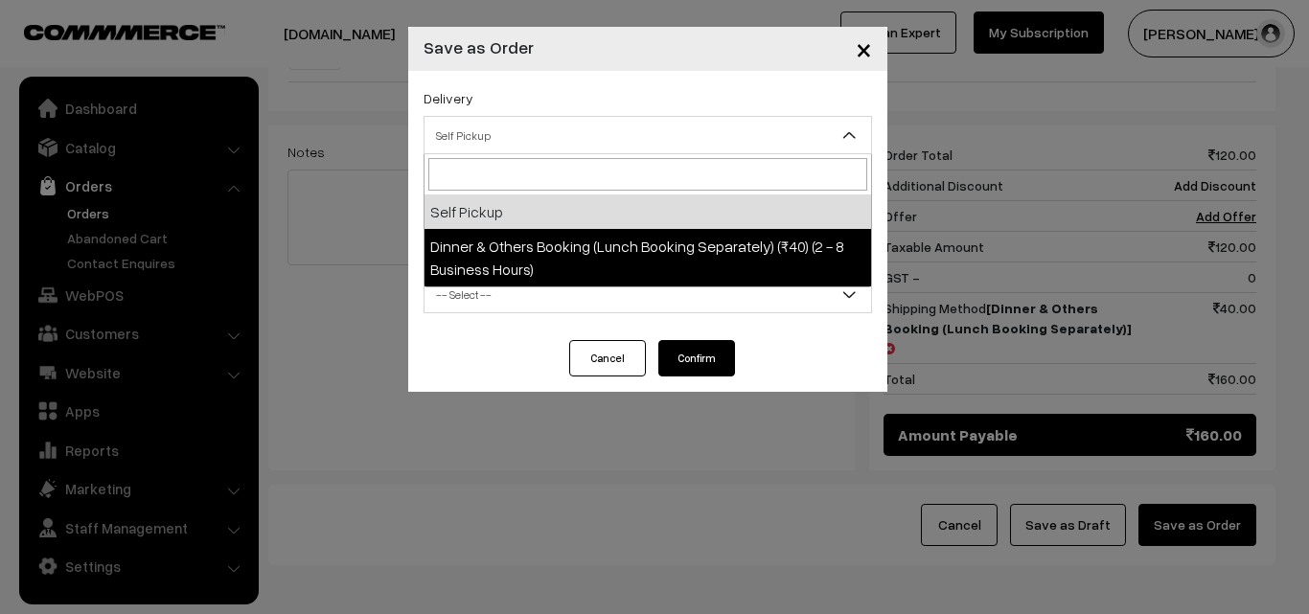
select select "DOB1"
select select "3"
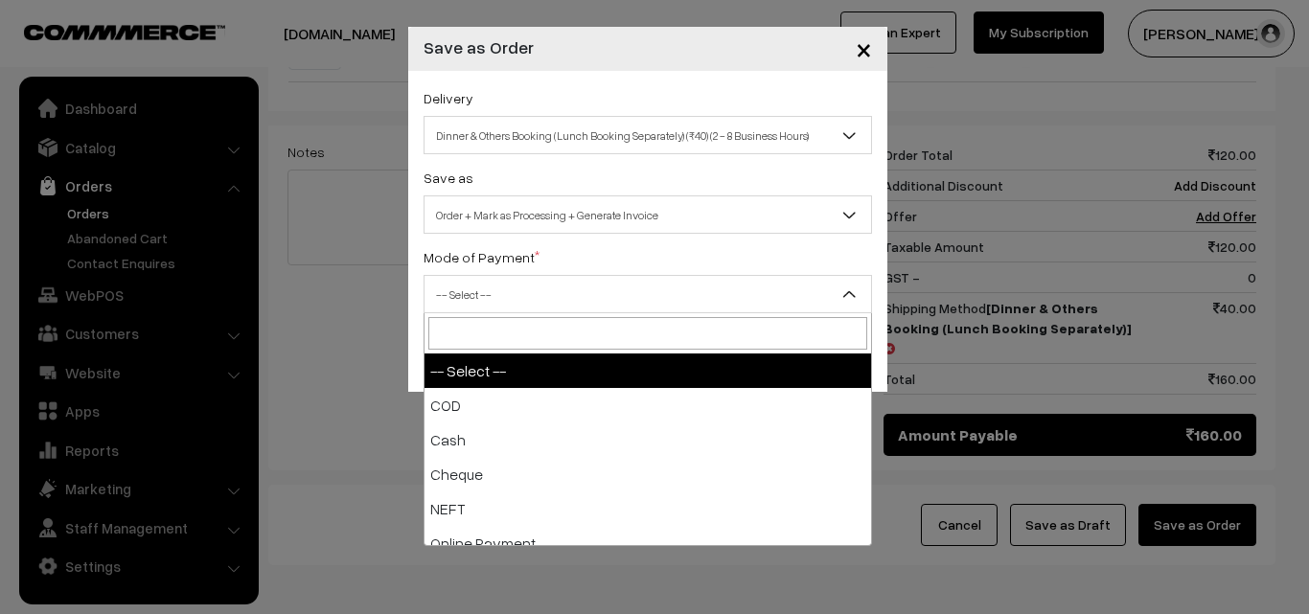
click at [667, 298] on span "-- Select --" at bounding box center [647, 295] width 446 height 34
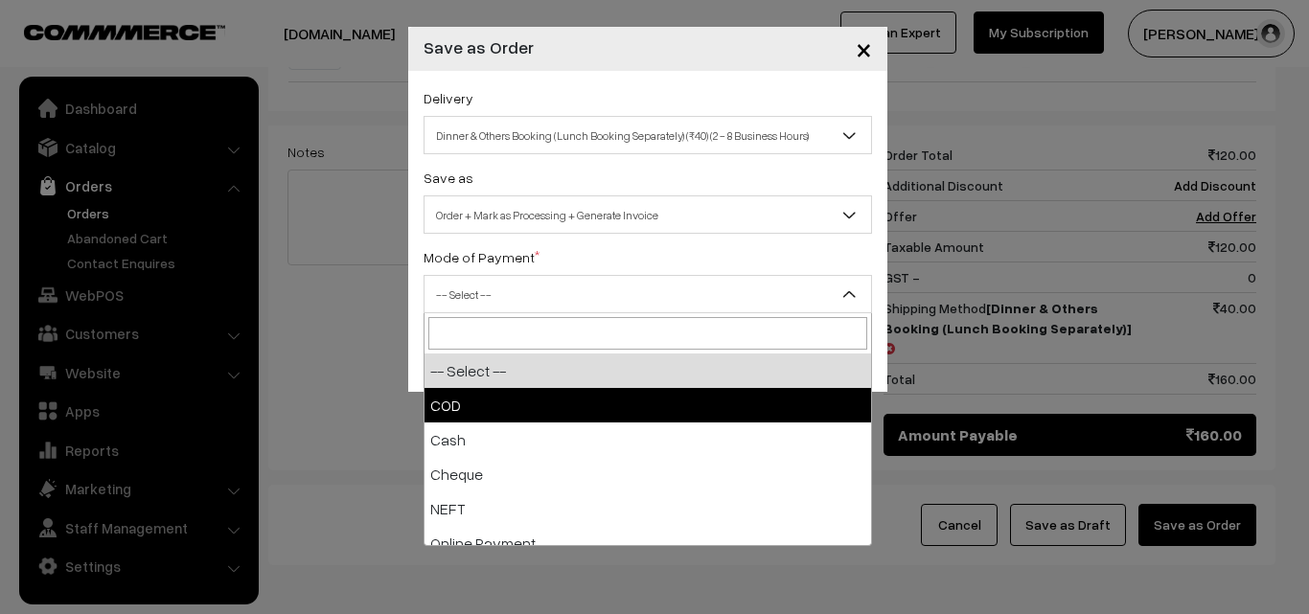
select select "1"
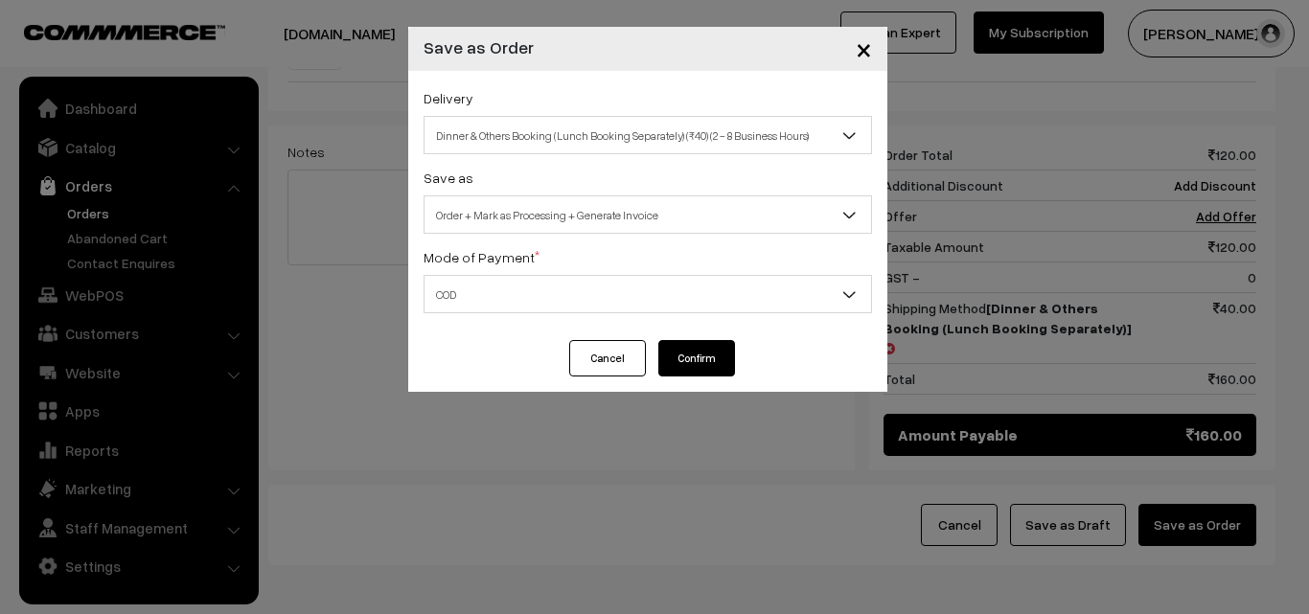
click at [689, 353] on button "Confirm" at bounding box center [696, 358] width 77 height 36
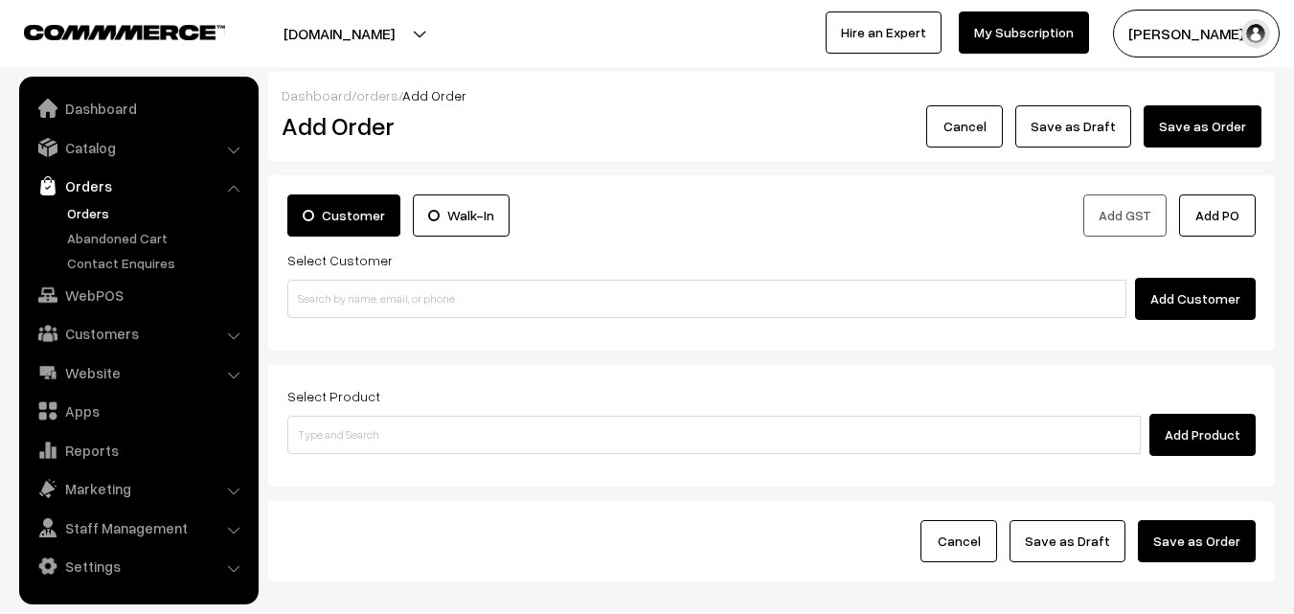
click at [92, 205] on link "Orders" at bounding box center [157, 213] width 190 height 20
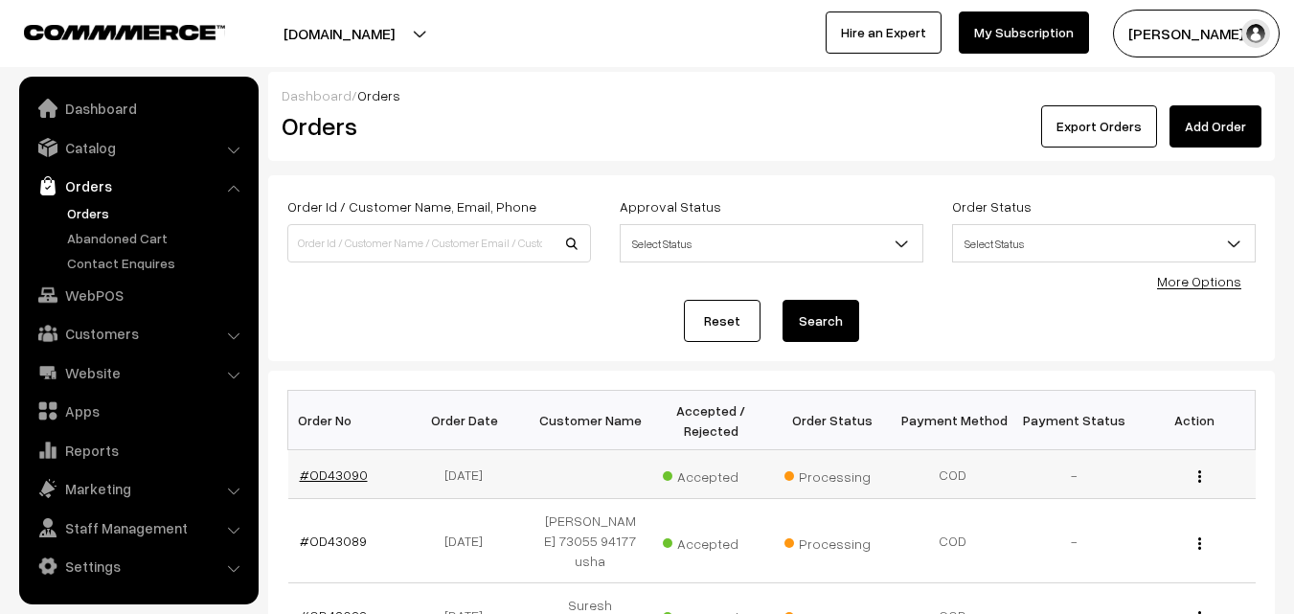
click at [333, 476] on link "#OD43090" at bounding box center [334, 475] width 68 height 16
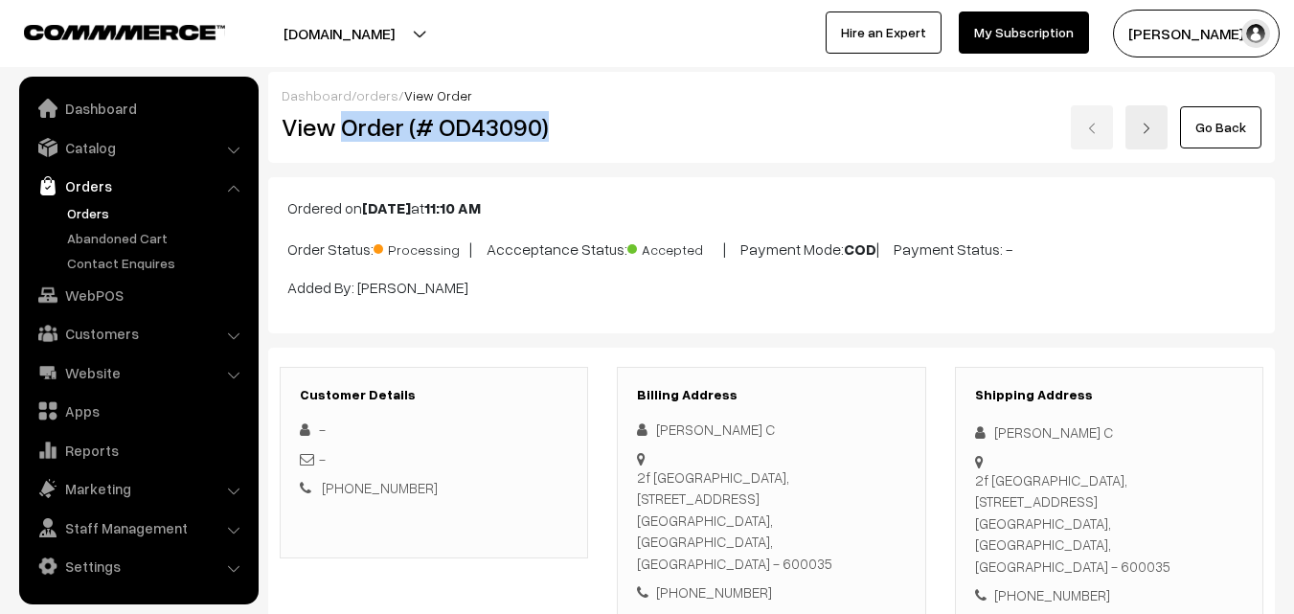
drag, startPoint x: 346, startPoint y: 122, endPoint x: 604, endPoint y: 127, distance: 257.8
click at [604, 127] on div "View Order (# OD43090) Go Back" at bounding box center [771, 127] width 1009 height 44
click at [516, 177] on div "Ordered on [DATE] 11:10 AM Order Status: Processing | Accceptance Status: Accep…" at bounding box center [771, 255] width 1007 height 156
drag, startPoint x: 340, startPoint y: 123, endPoint x: 689, endPoint y: 126, distance: 348.7
click at [689, 126] on div "View Order (# OD43090) Go Back" at bounding box center [771, 127] width 1009 height 44
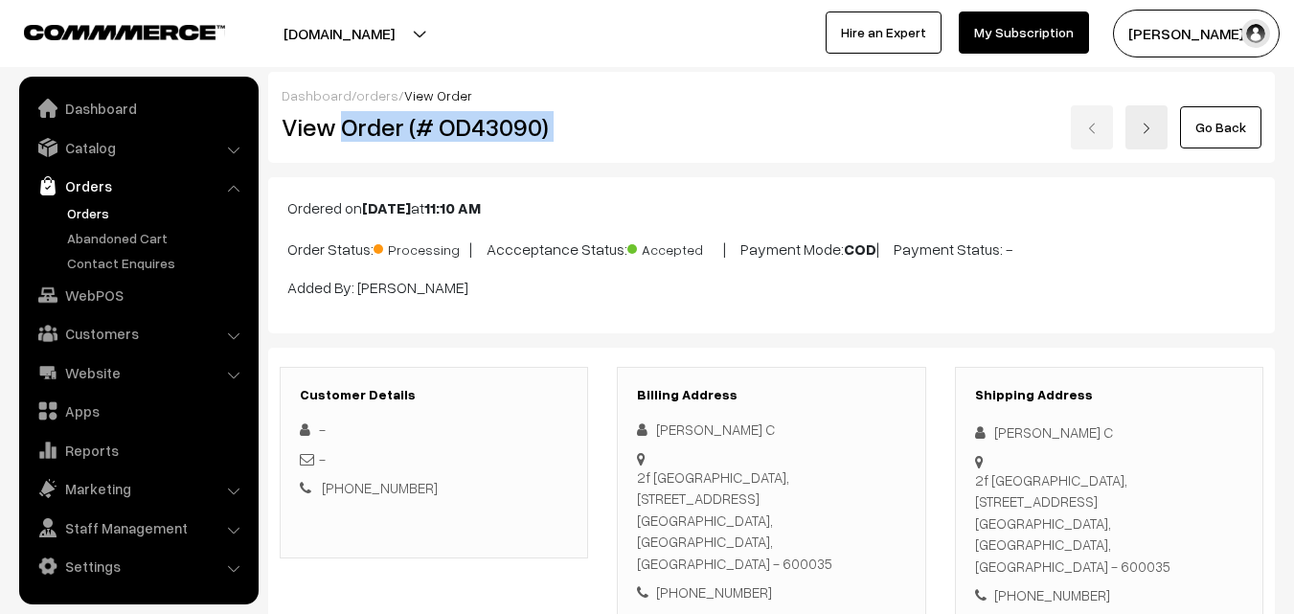
copy div "Order (# OD43090)"
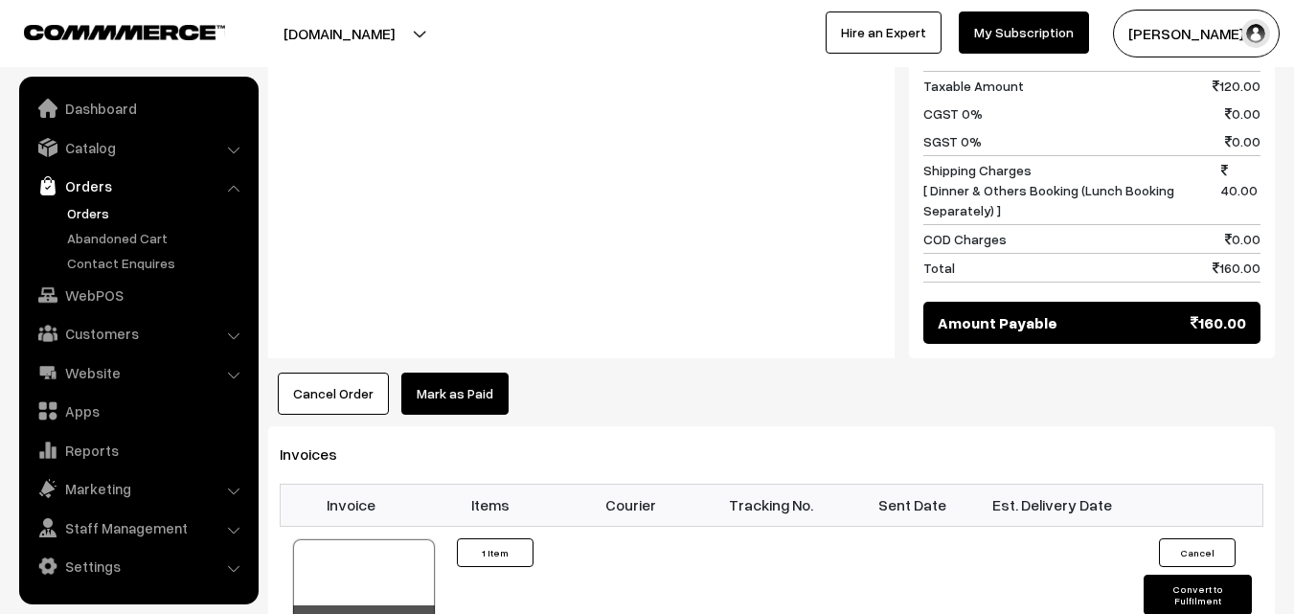
scroll to position [958, 0]
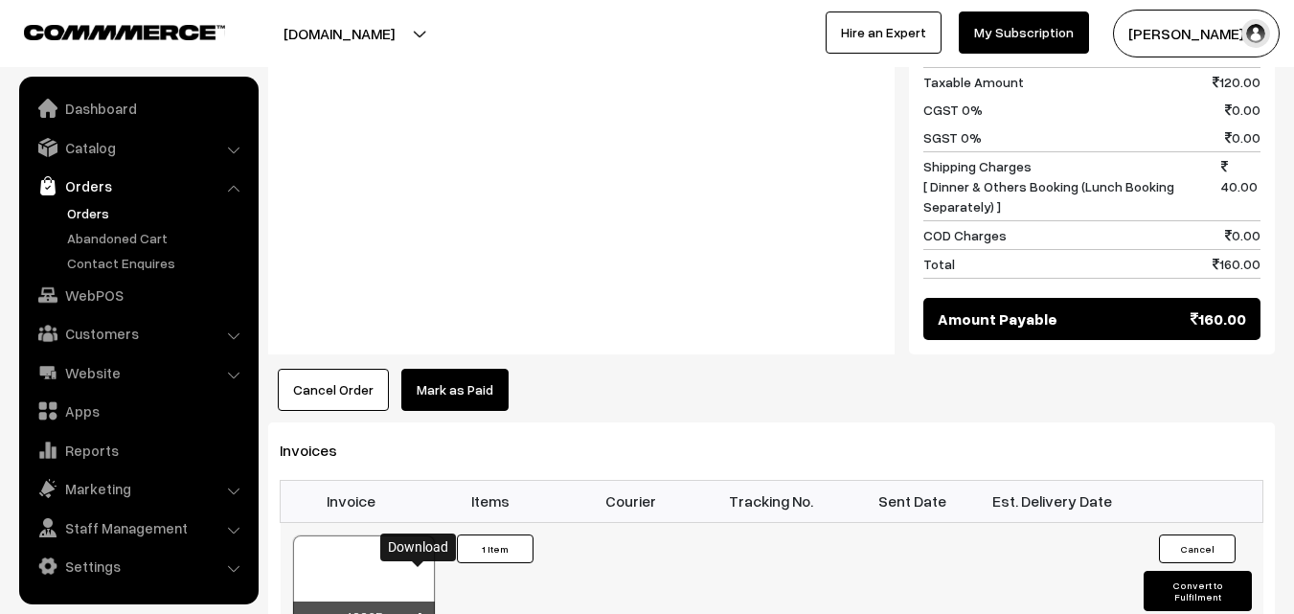
click at [419, 613] on icon at bounding box center [419, 619] width 11 height 12
click at [93, 298] on link "WebPOS" at bounding box center [138, 295] width 228 height 34
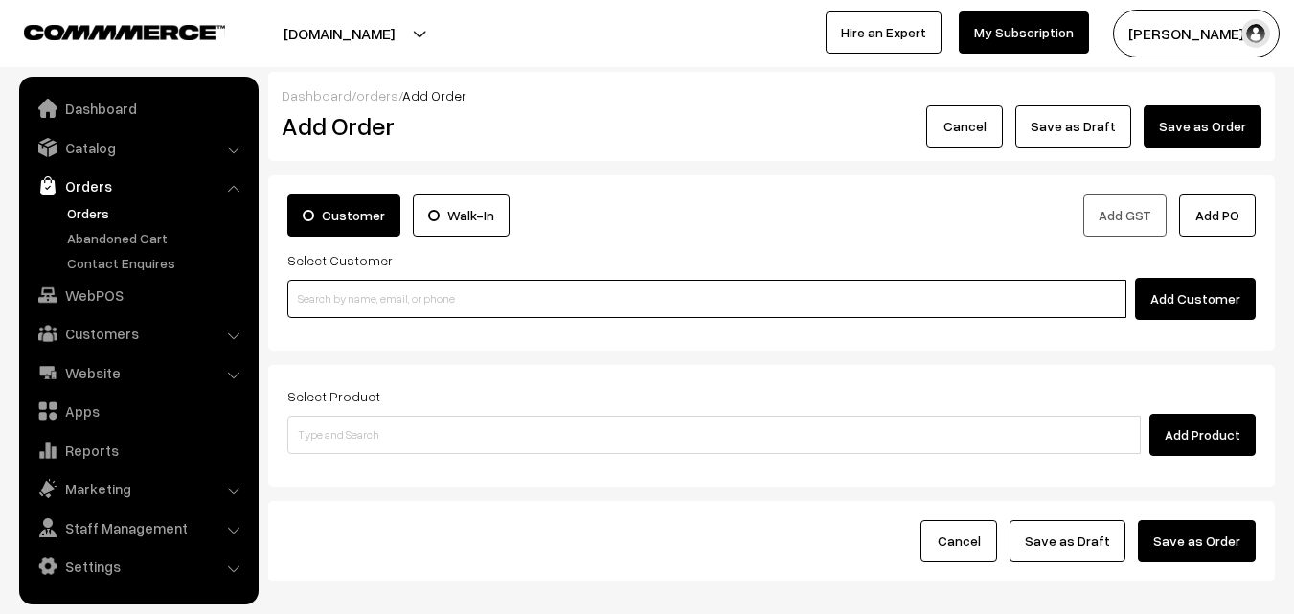
click at [408, 300] on input at bounding box center [706, 299] width 839 height 38
paste input "[PHONE_NUMBER]"
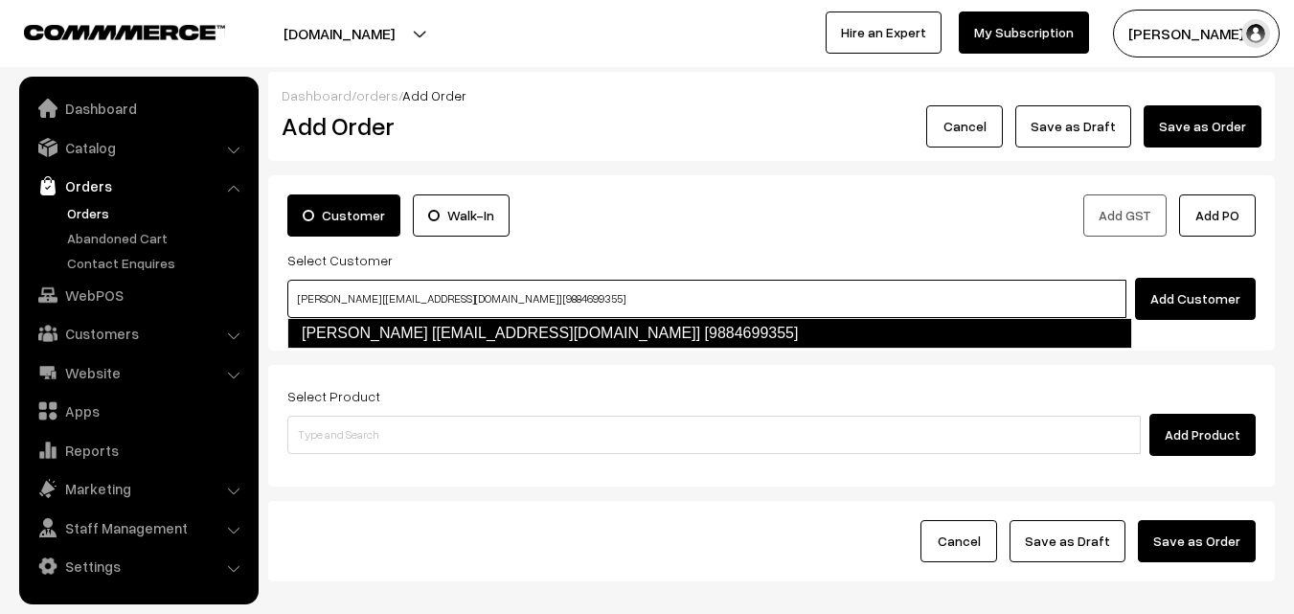
type input "[PERSON_NAME] [[EMAIL_ADDRESS][DOMAIN_NAME]] [9884699355]"
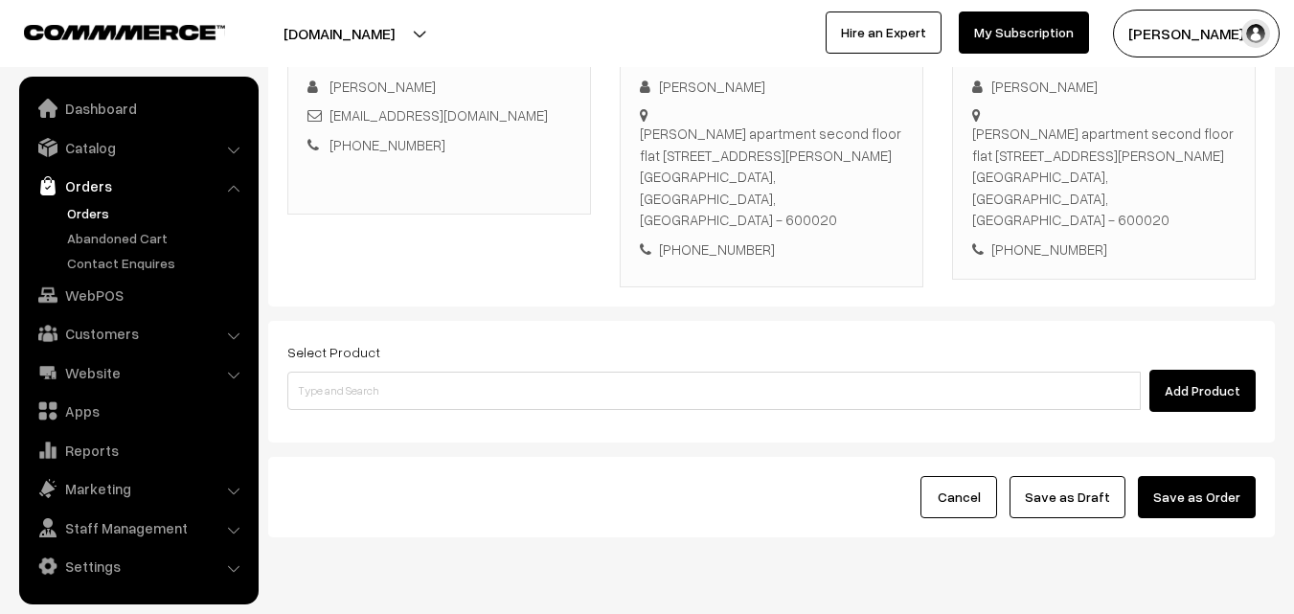
scroll to position [350, 0]
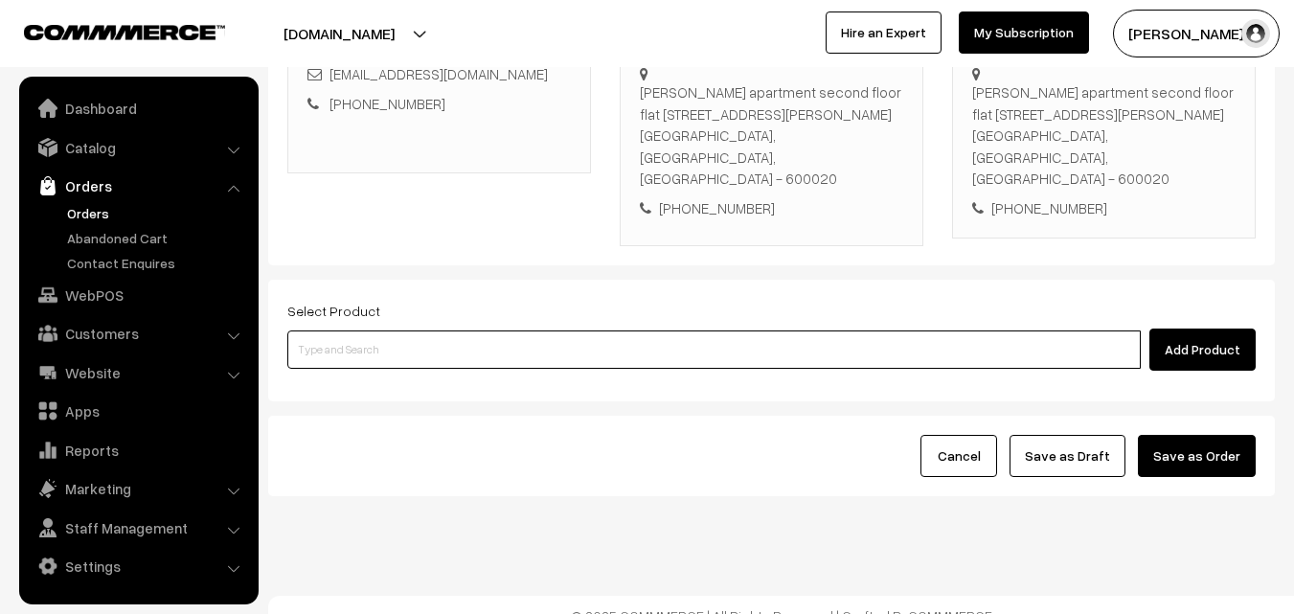
click at [623, 331] on input at bounding box center [714, 350] width 854 height 38
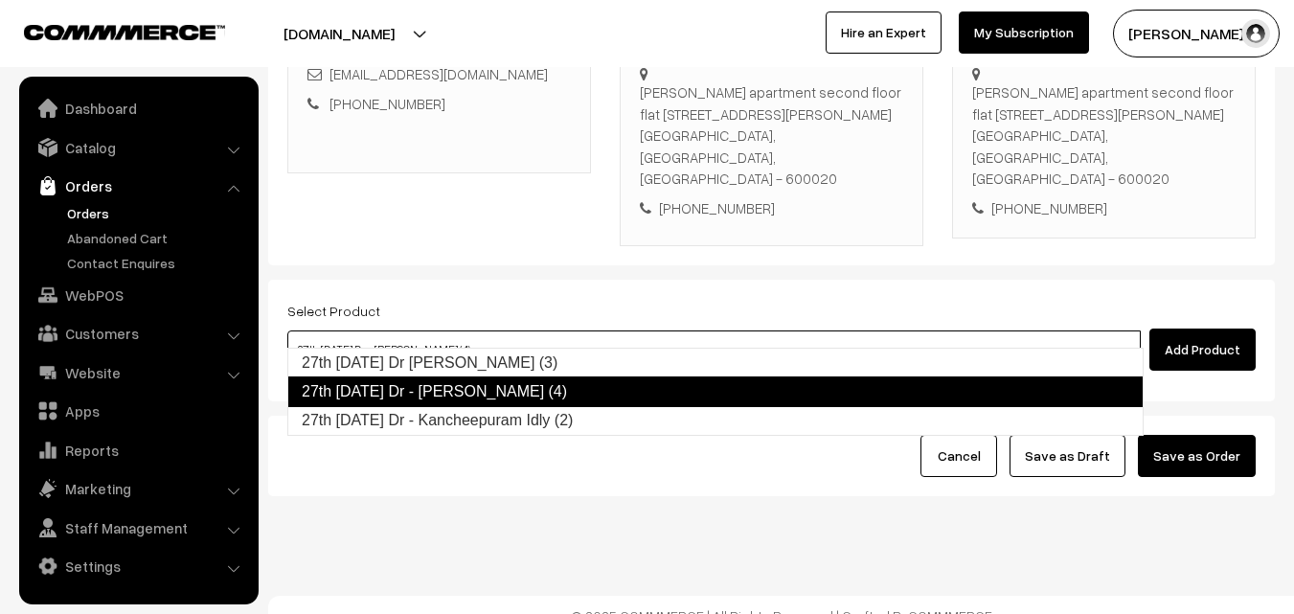
type input "27th Saturday Dr - Kancheepuram Idly (2)"
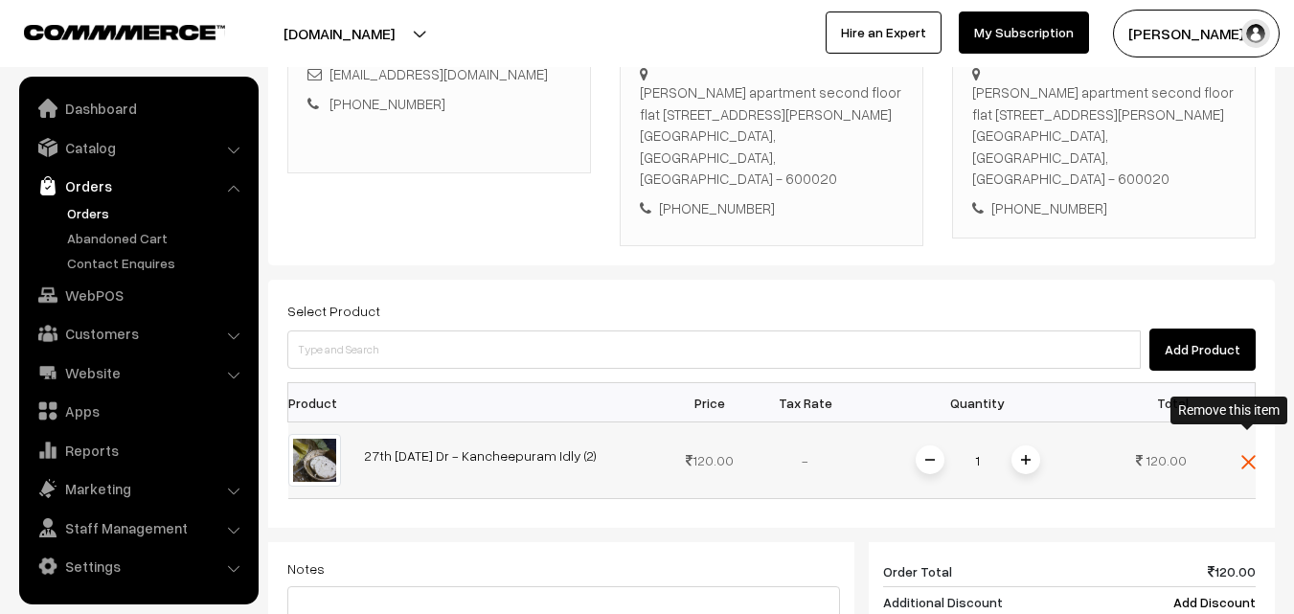
click at [1244, 455] on img at bounding box center [1249, 462] width 14 height 14
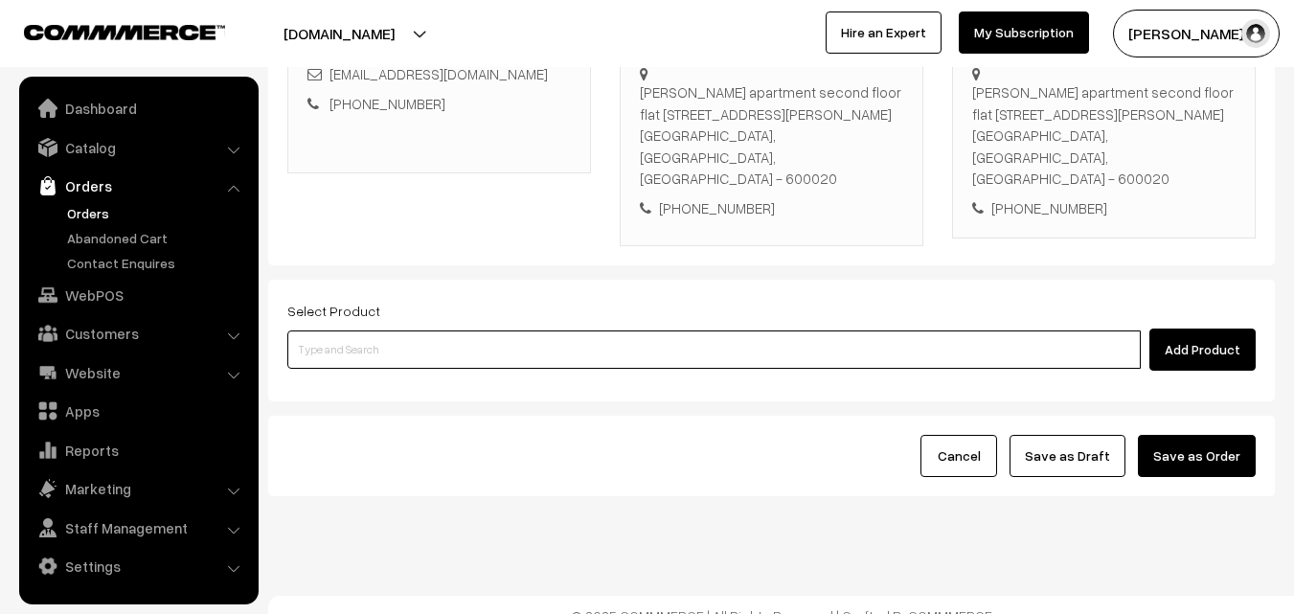
click at [599, 333] on input at bounding box center [714, 350] width 854 height 38
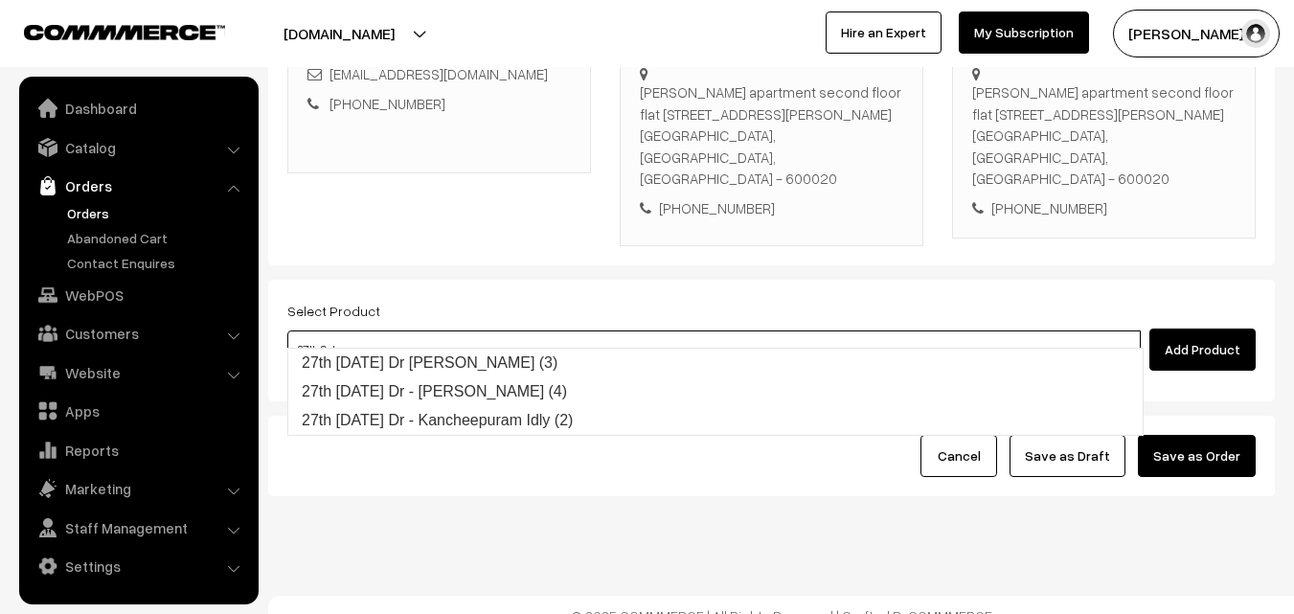
type input "27th Saturday Dr Chappathi (3)"
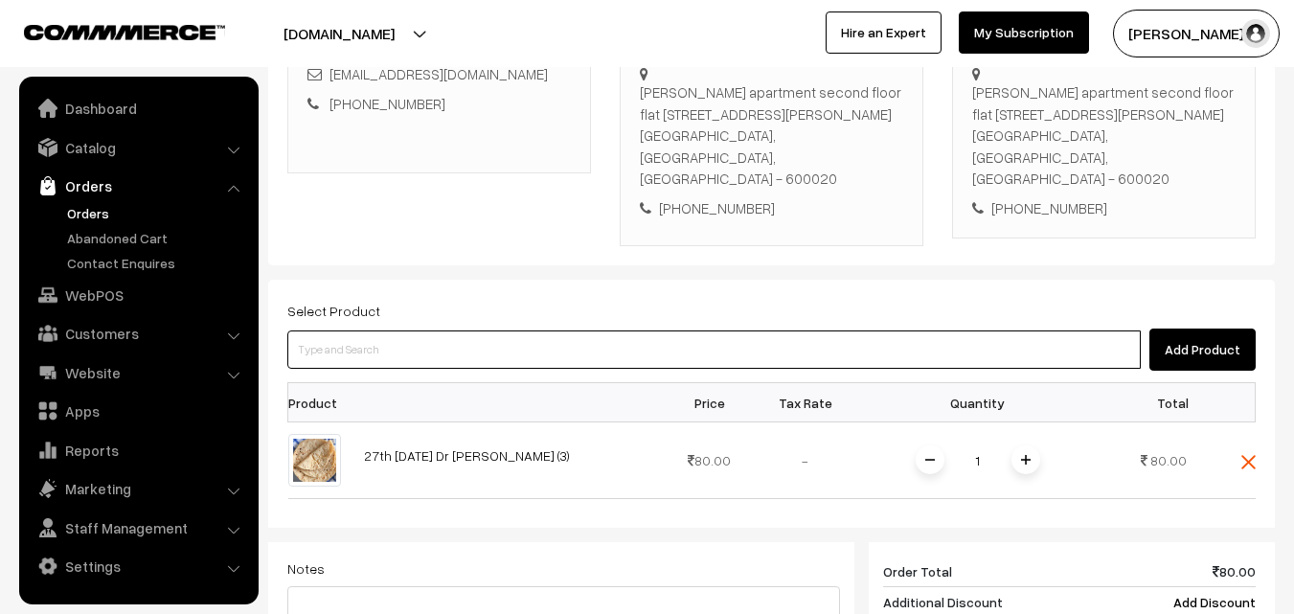
click at [599, 334] on input at bounding box center [714, 350] width 854 height 38
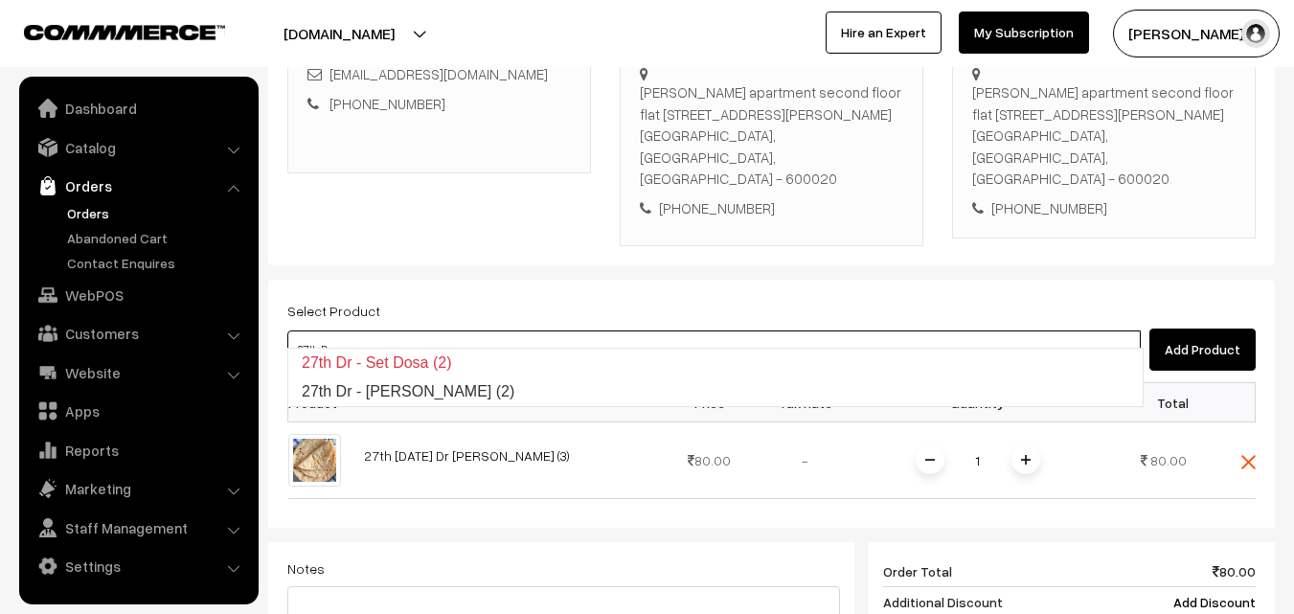
type input "27th Dr - Set Dosa (2)"
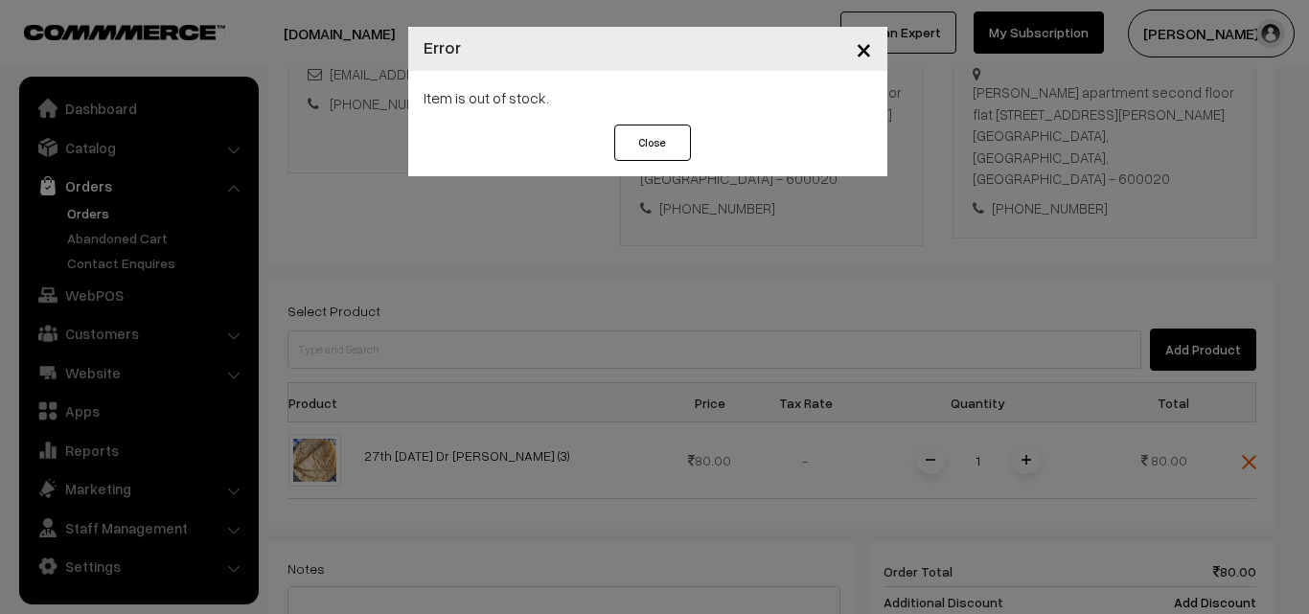
click at [860, 57] on span "×" at bounding box center [863, 48] width 16 height 35
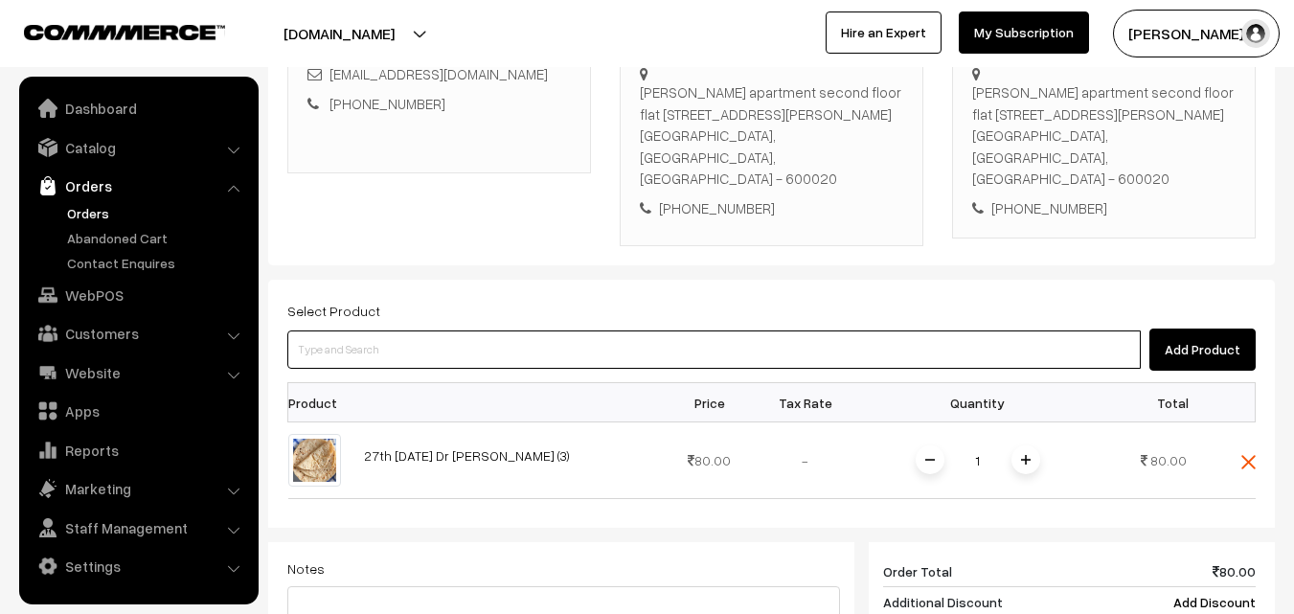
click at [652, 331] on input at bounding box center [714, 350] width 854 height 38
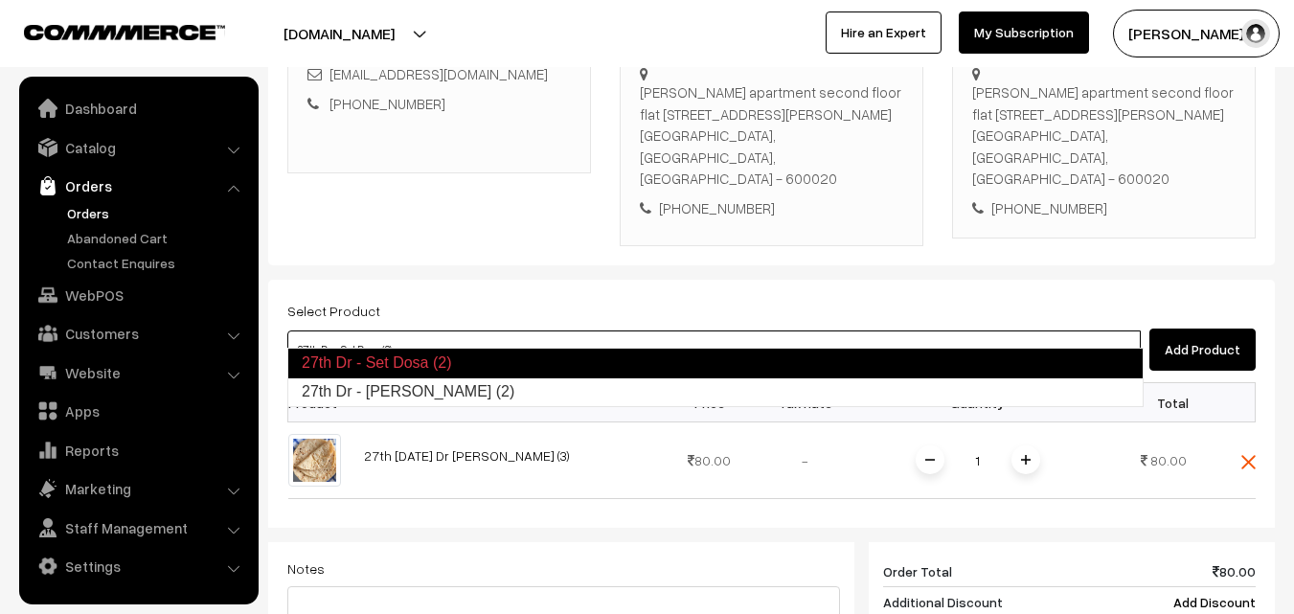
type input "27th Dr - Poori (2)"
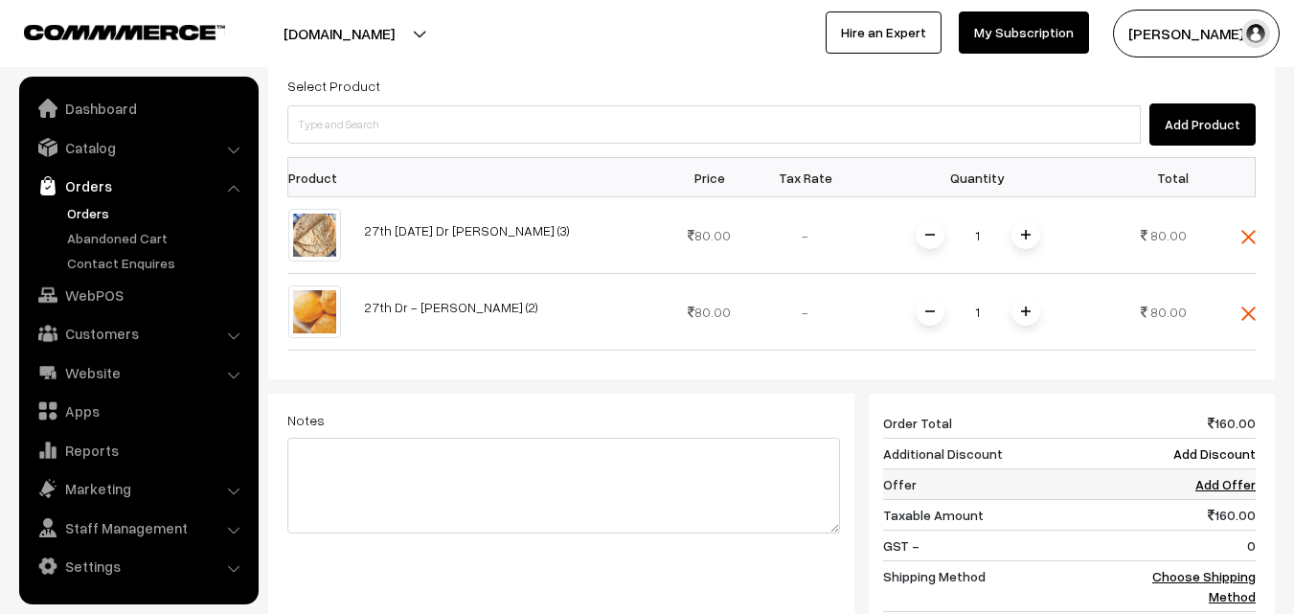
scroll to position [733, 0]
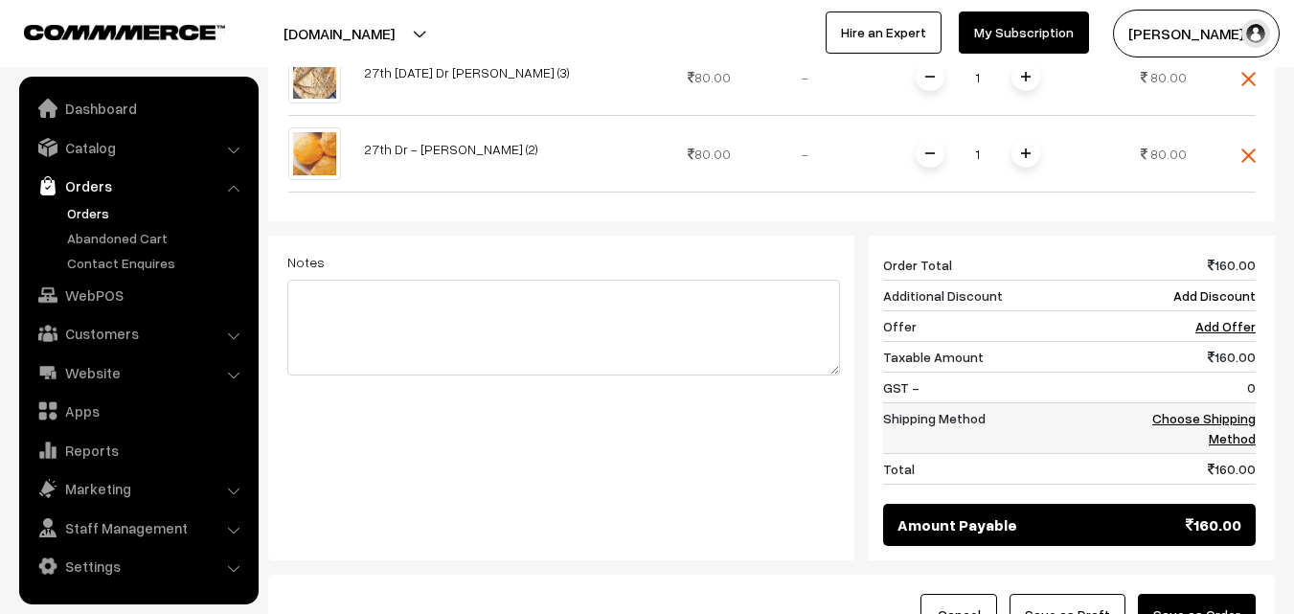
click at [1234, 410] on link "Choose Shipping Method" at bounding box center [1203, 428] width 103 height 36
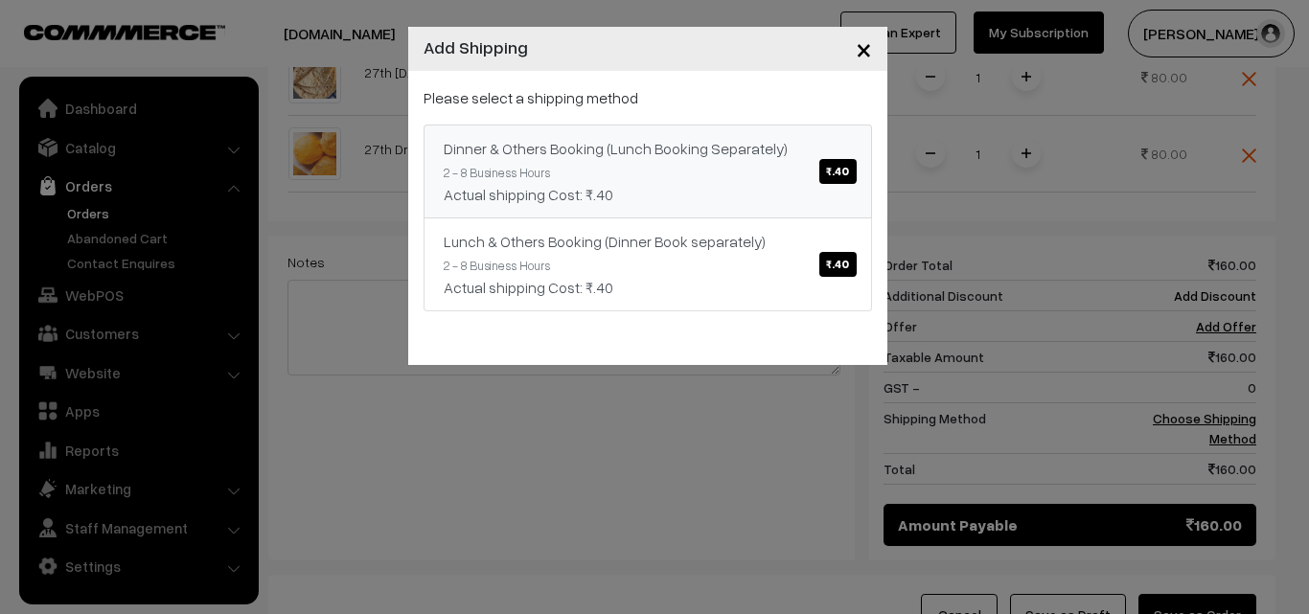
click at [842, 164] on span "₹.40" at bounding box center [837, 171] width 36 height 25
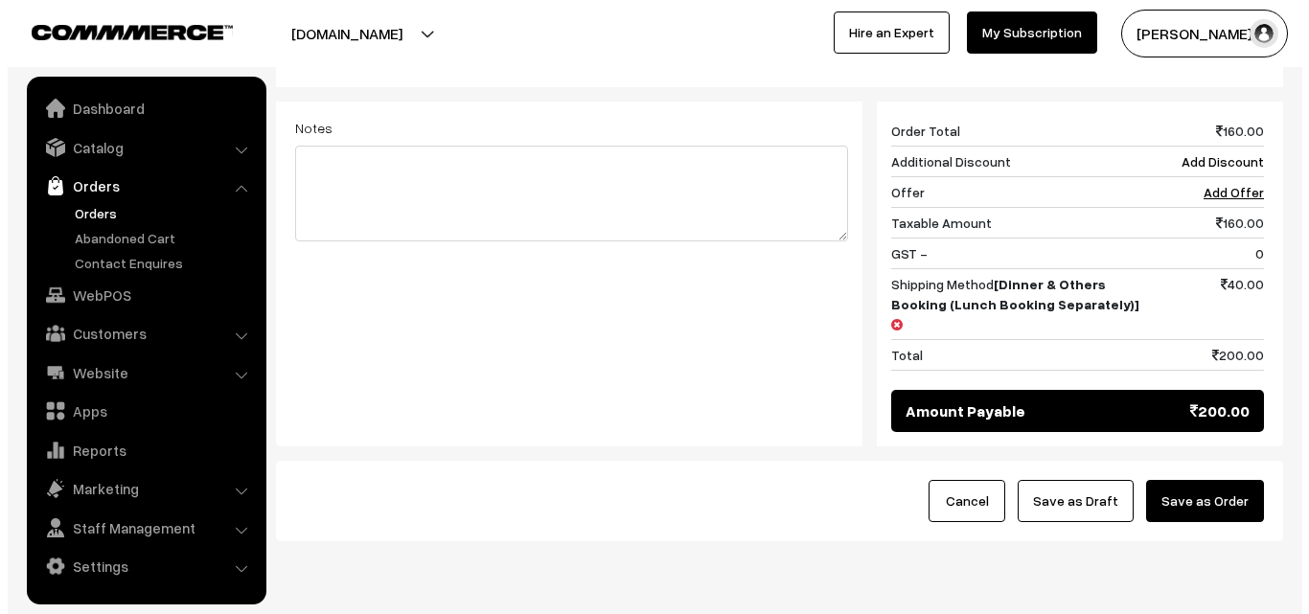
scroll to position [892, 0]
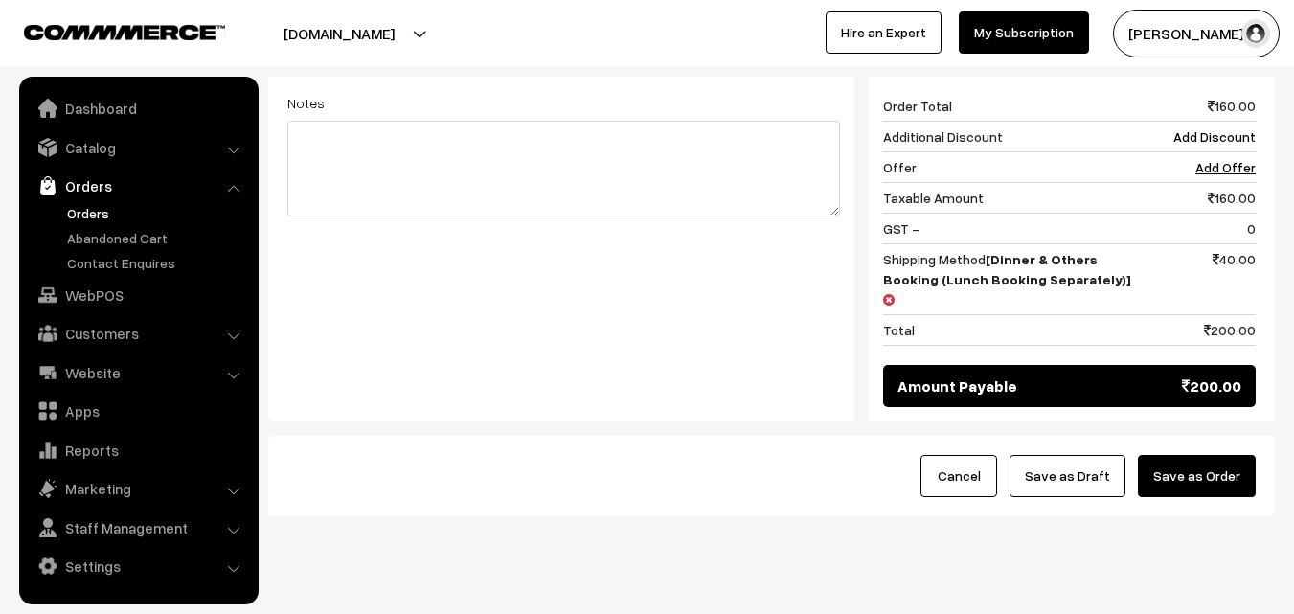
click at [1234, 455] on button "Save as Order" at bounding box center [1197, 476] width 118 height 42
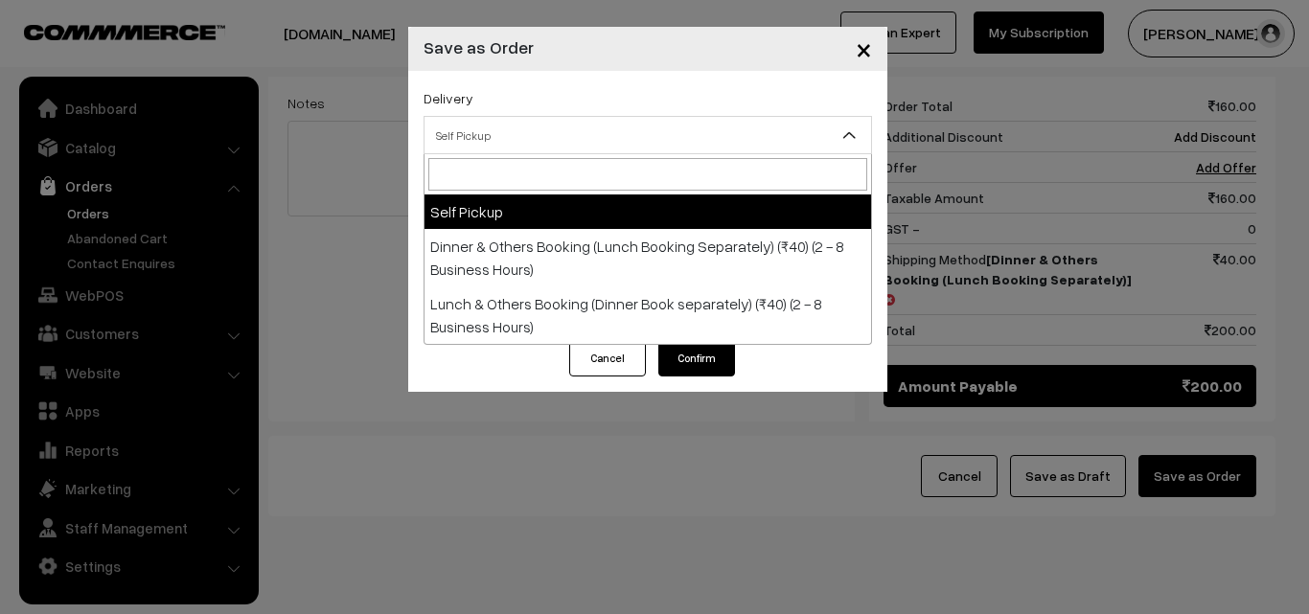
click at [637, 132] on span "Self Pickup" at bounding box center [647, 136] width 446 height 34
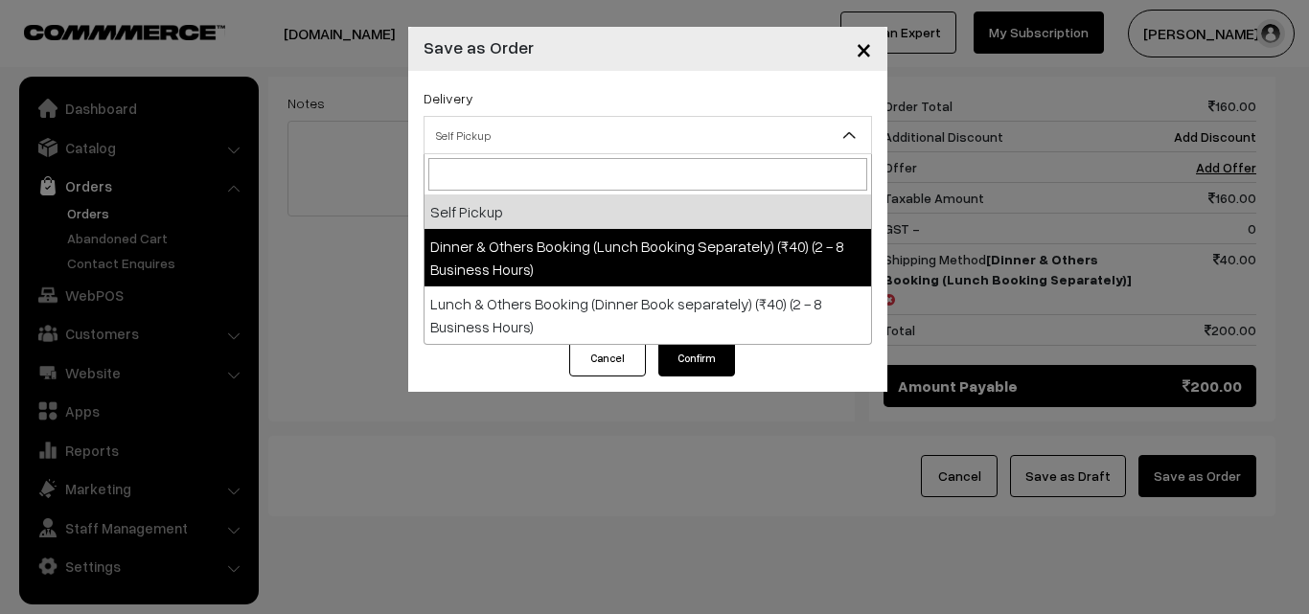
select select "DOB1"
select select "3"
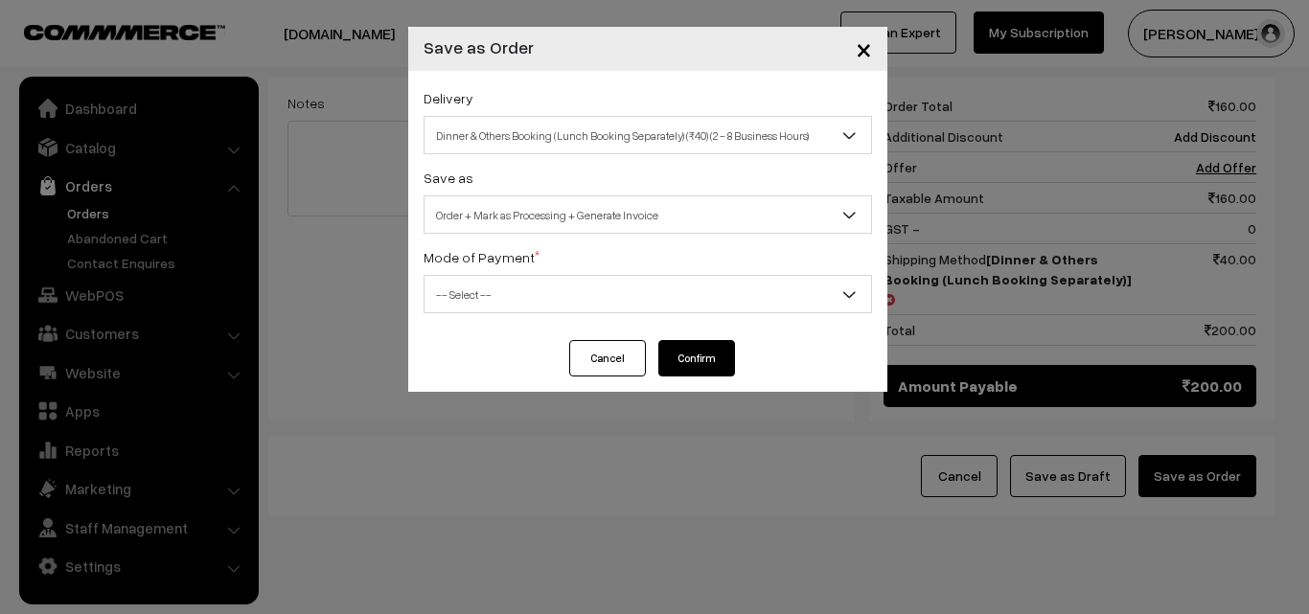
click at [688, 203] on span "Order + Mark as Processing + Generate Invoice" at bounding box center [647, 215] width 446 height 34
click at [701, 292] on span "-- Select --" at bounding box center [647, 295] width 446 height 34
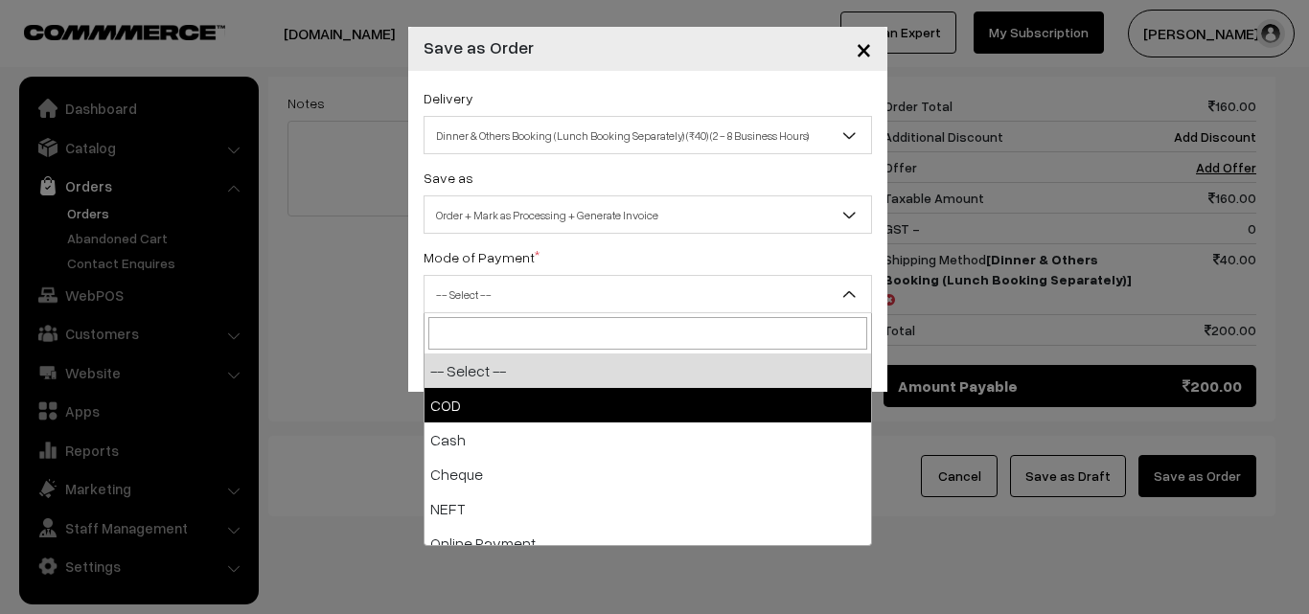
select select "1"
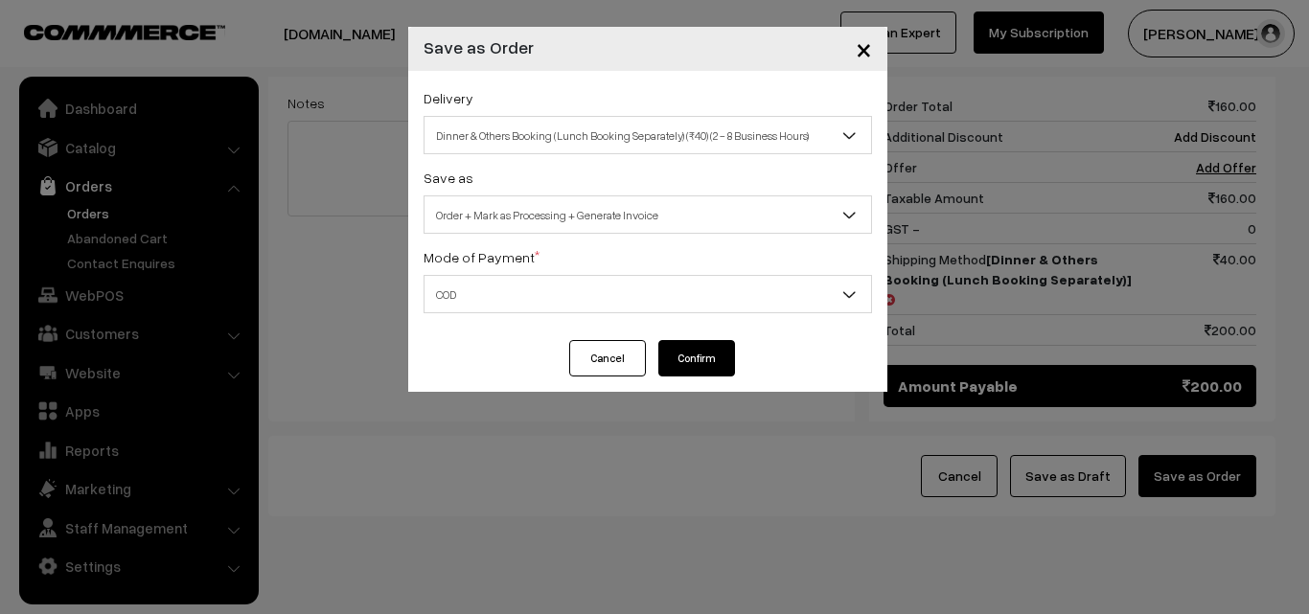
click at [705, 348] on button "Confirm" at bounding box center [696, 358] width 77 height 36
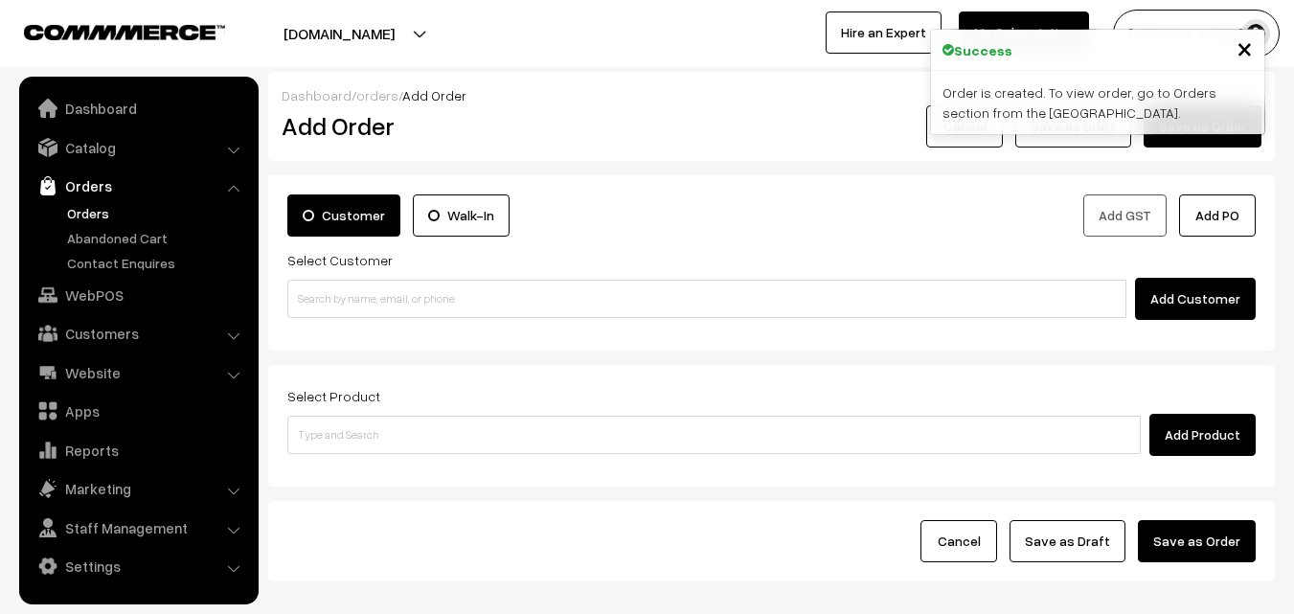
click at [94, 209] on link "Orders" at bounding box center [157, 213] width 190 height 20
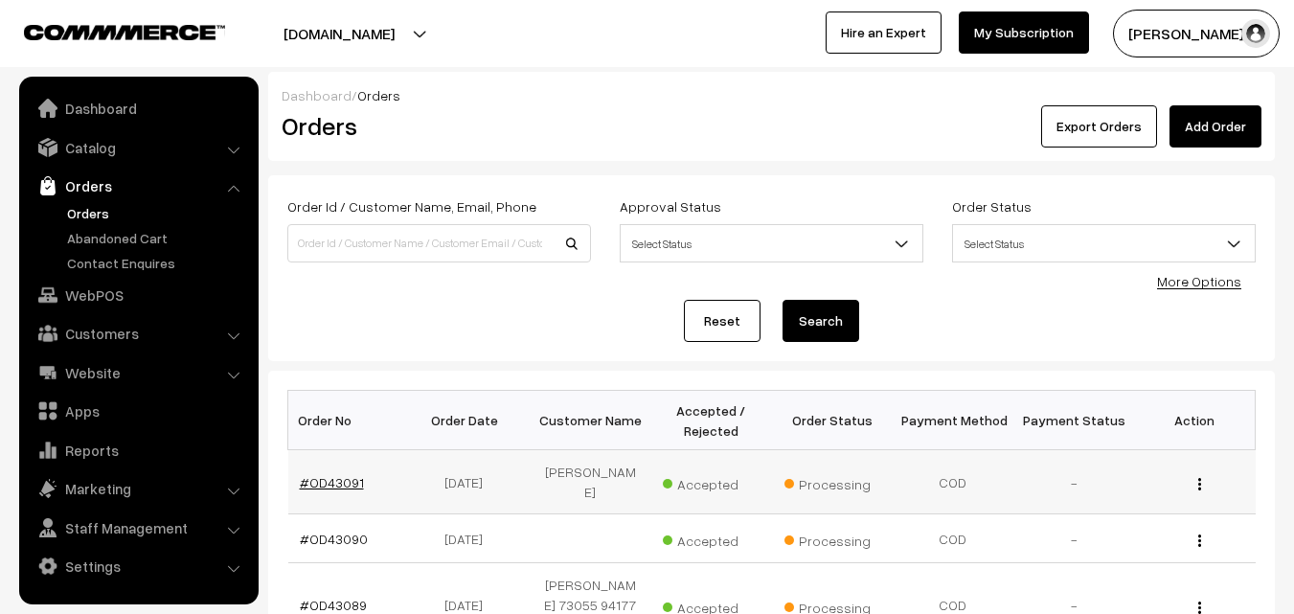
click at [334, 483] on link "#OD43091" at bounding box center [332, 482] width 64 height 16
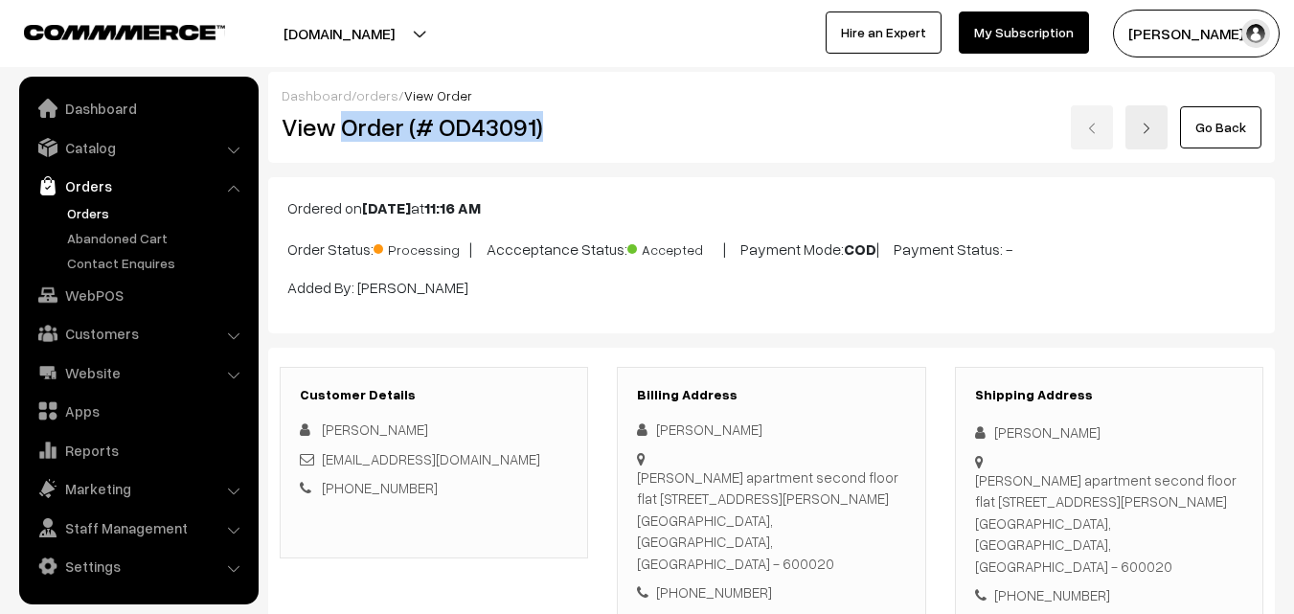
drag, startPoint x: 343, startPoint y: 129, endPoint x: 556, endPoint y: 129, distance: 212.7
click at [556, 129] on h2 "View Order (# OD43091)" at bounding box center [436, 127] width 308 height 30
copy h2 "Order (# OD43091)"
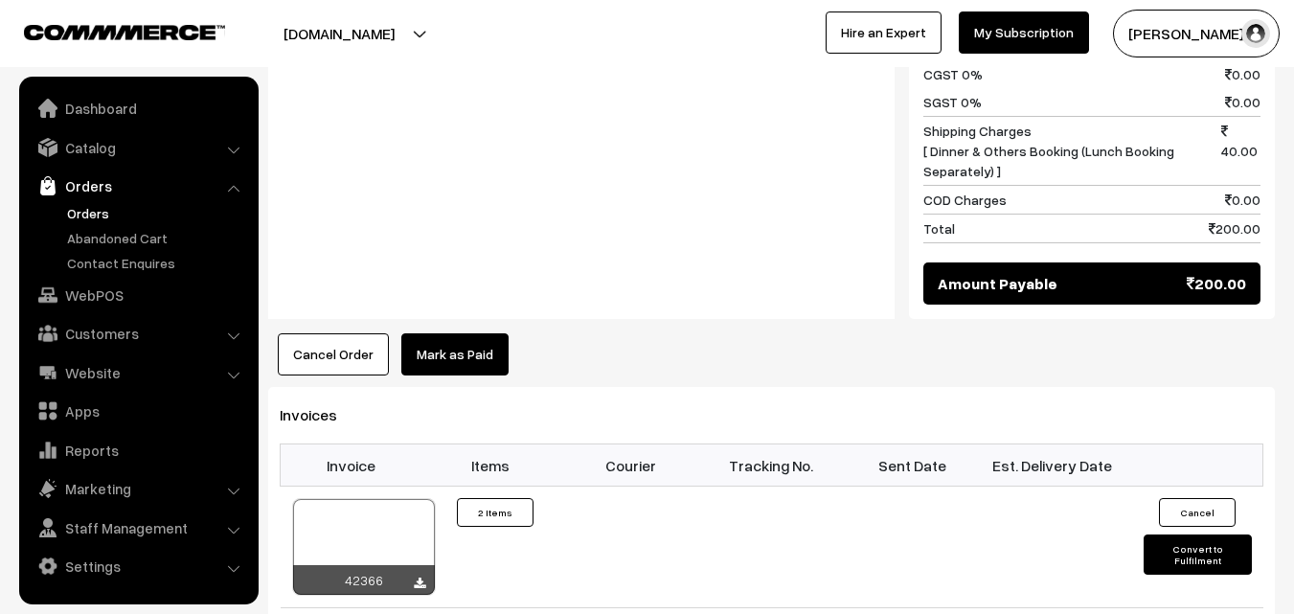
scroll to position [1150, 0]
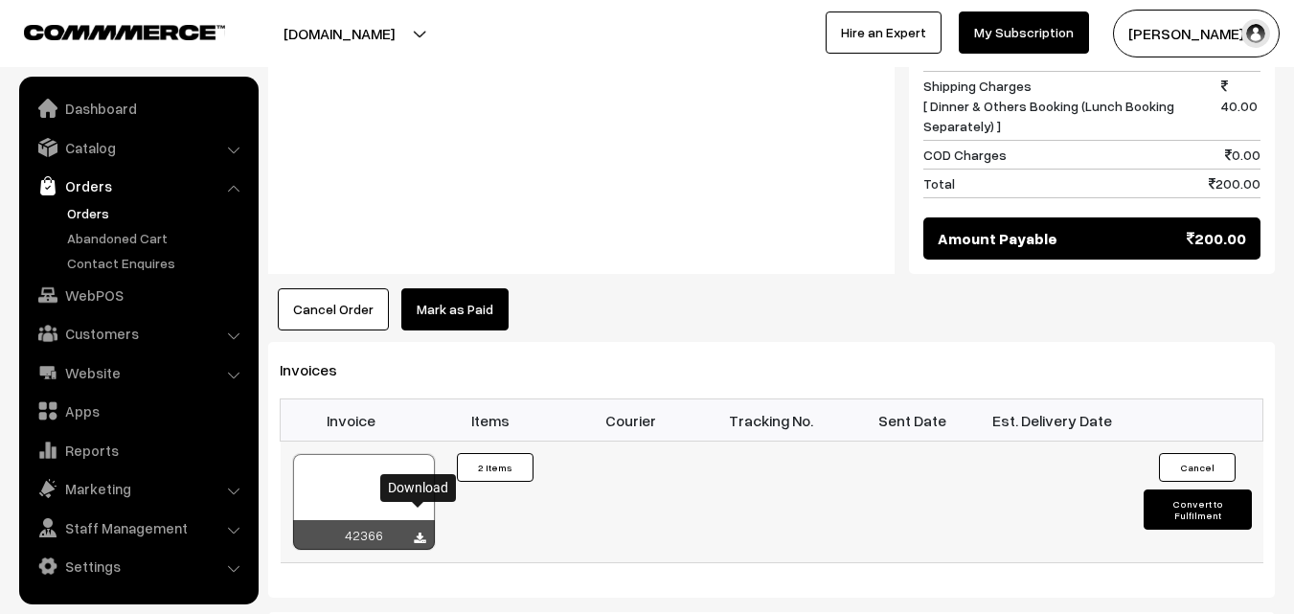
click at [421, 533] on icon at bounding box center [419, 539] width 11 height 12
click at [80, 211] on link "Orders" at bounding box center [157, 213] width 190 height 20
